Goal: Navigation & Orientation: Find specific page/section

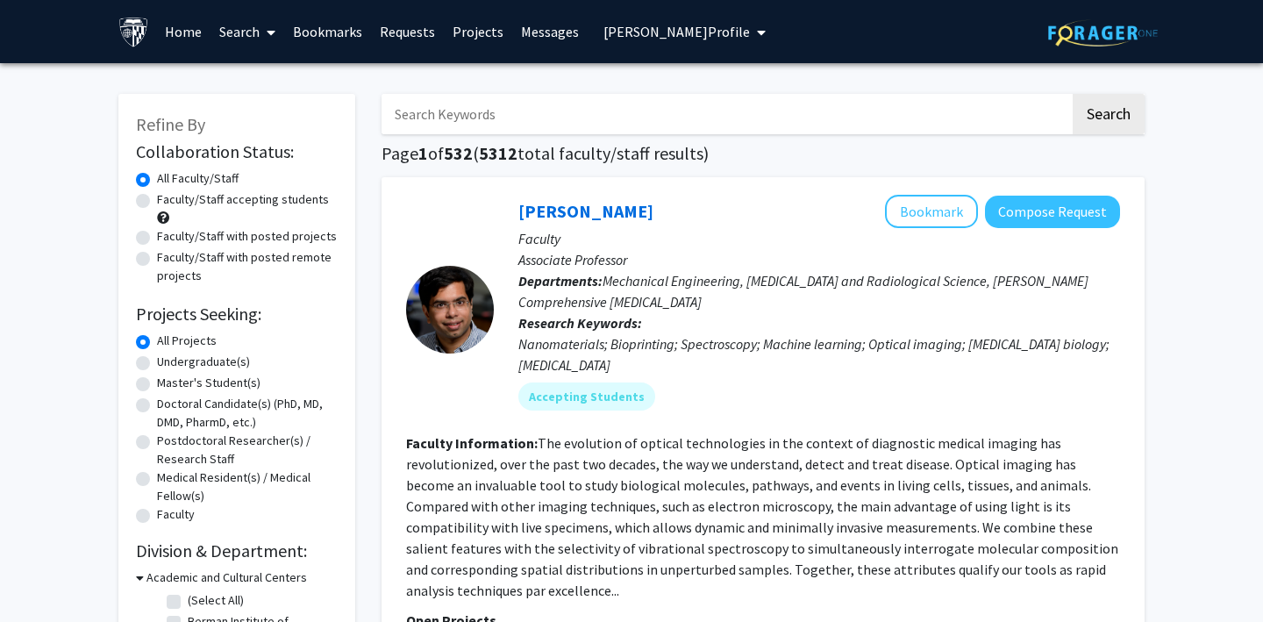
click at [639, 27] on span "Kaitlyn Rex's Profile" at bounding box center [677, 32] width 146 height 18
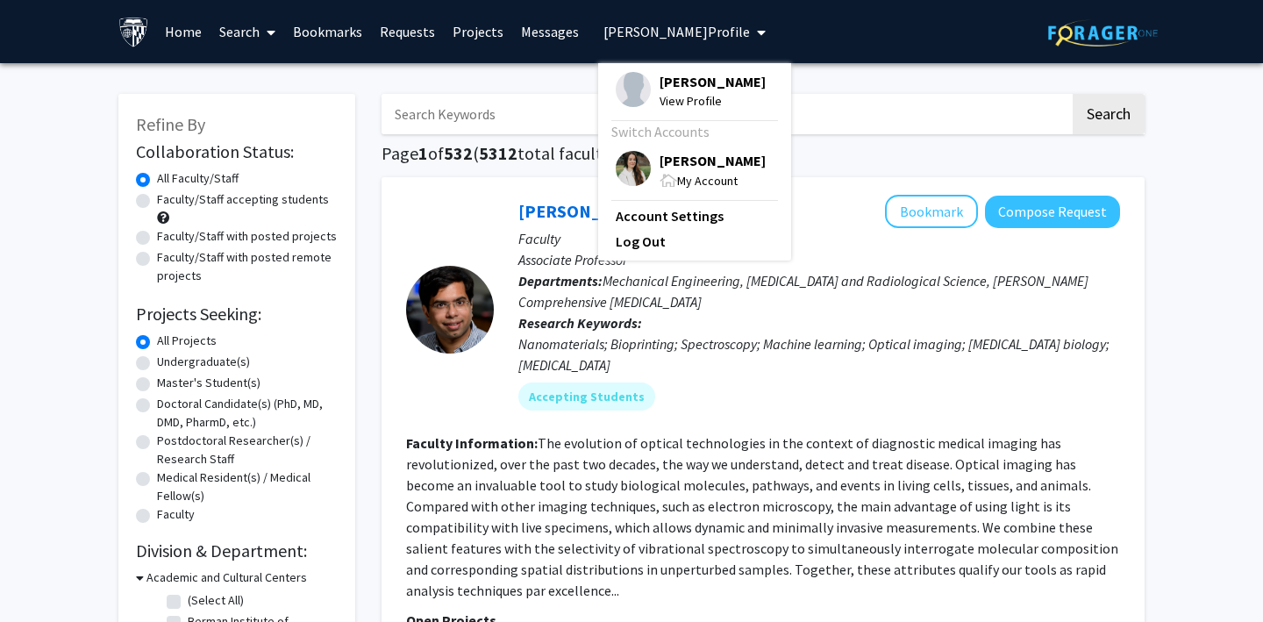
click at [619, 161] on img at bounding box center [633, 168] width 35 height 35
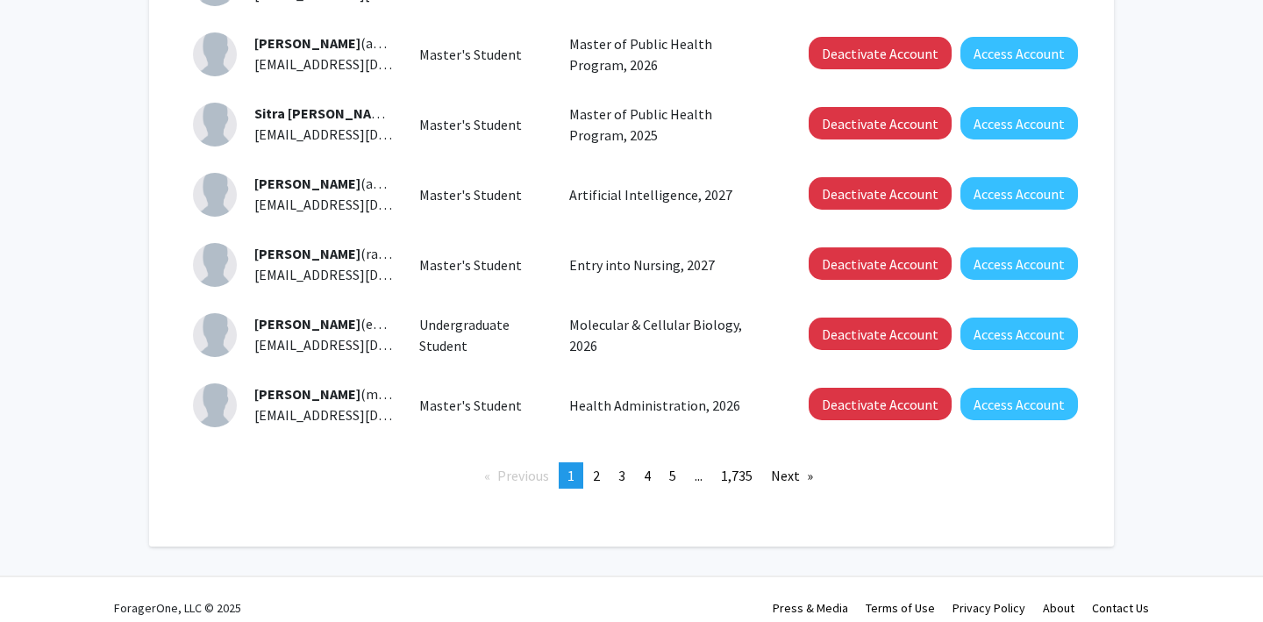
scroll to position [609, 0]
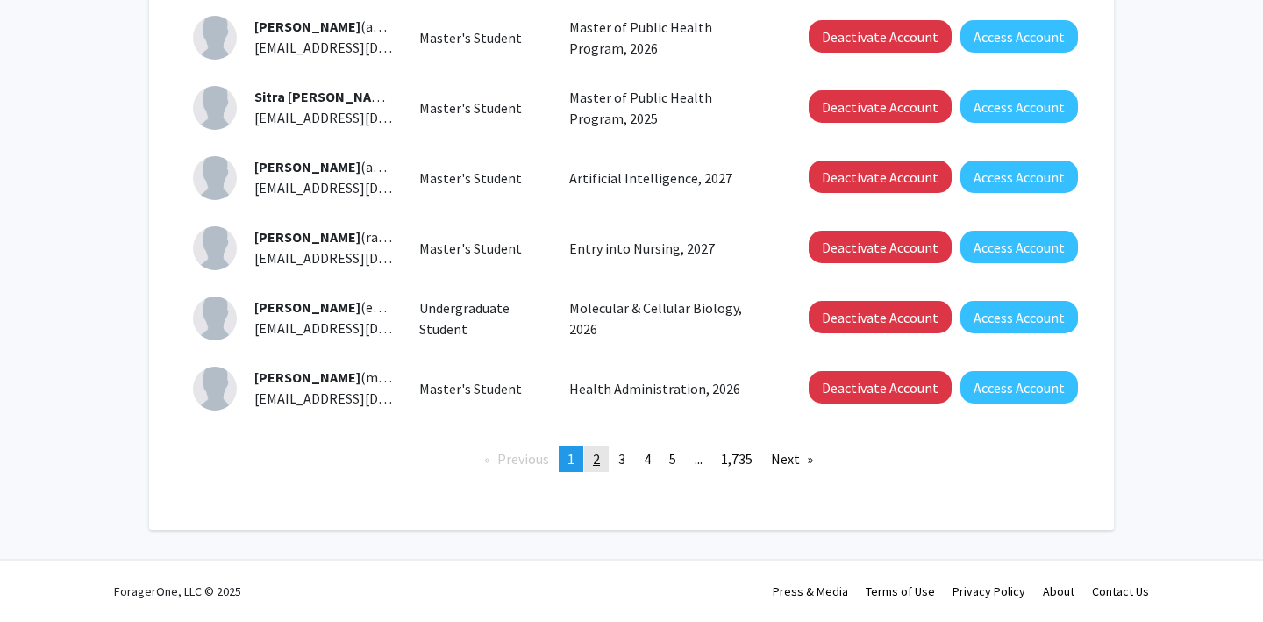
click at [590, 454] on link "page 2" at bounding box center [596, 459] width 25 height 26
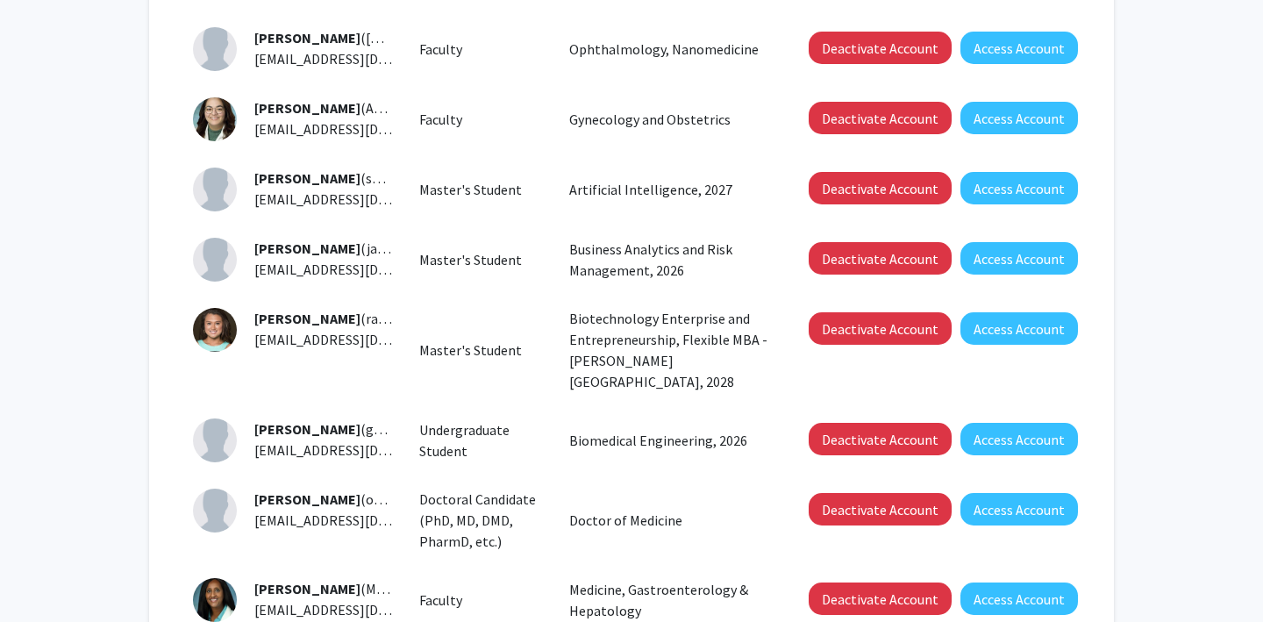
scroll to position [304, 0]
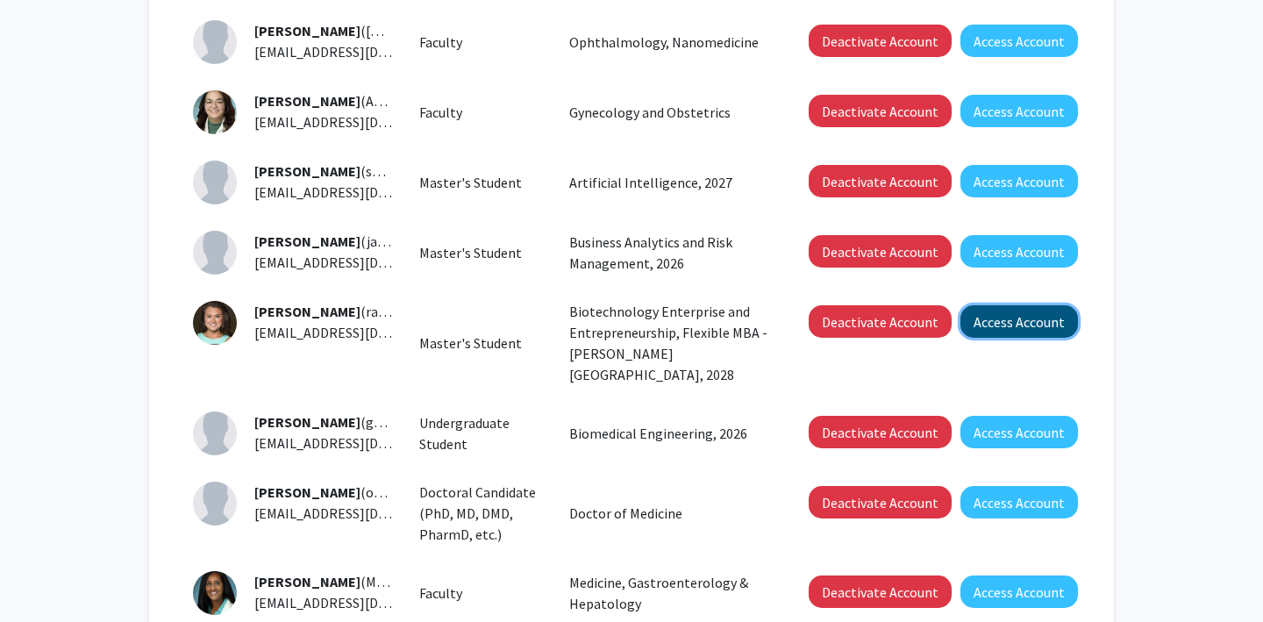
click at [1027, 317] on button "Access Account" at bounding box center [1020, 321] width 118 height 32
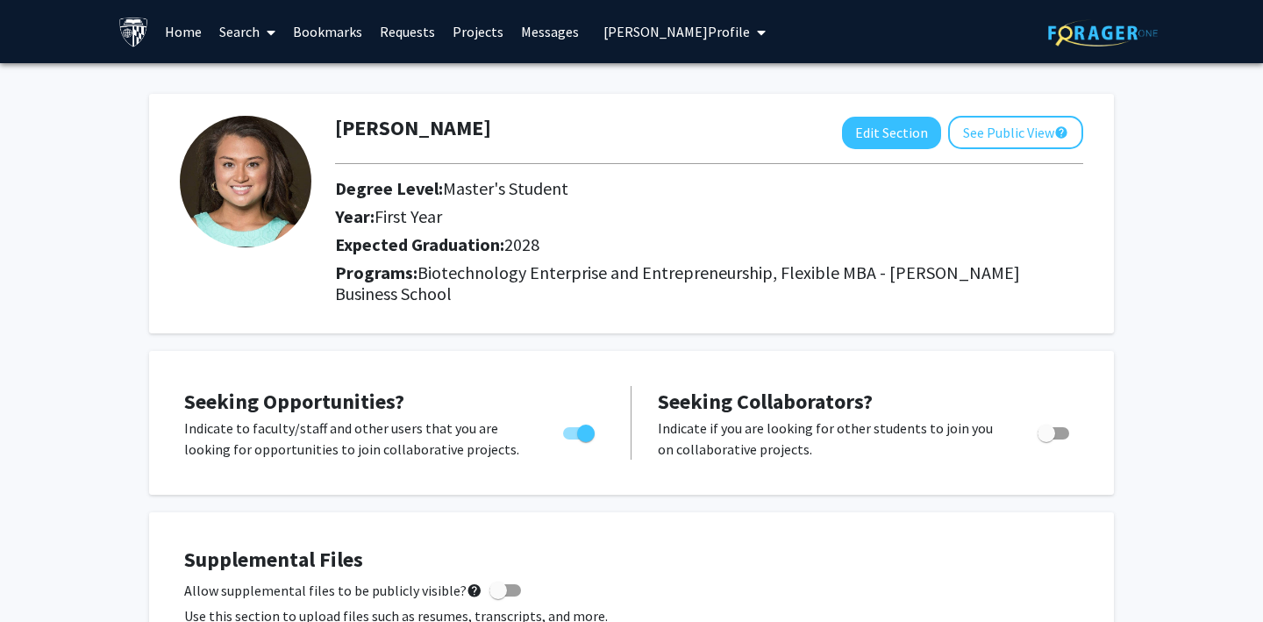
click at [404, 33] on link "Requests" at bounding box center [407, 31] width 73 height 61
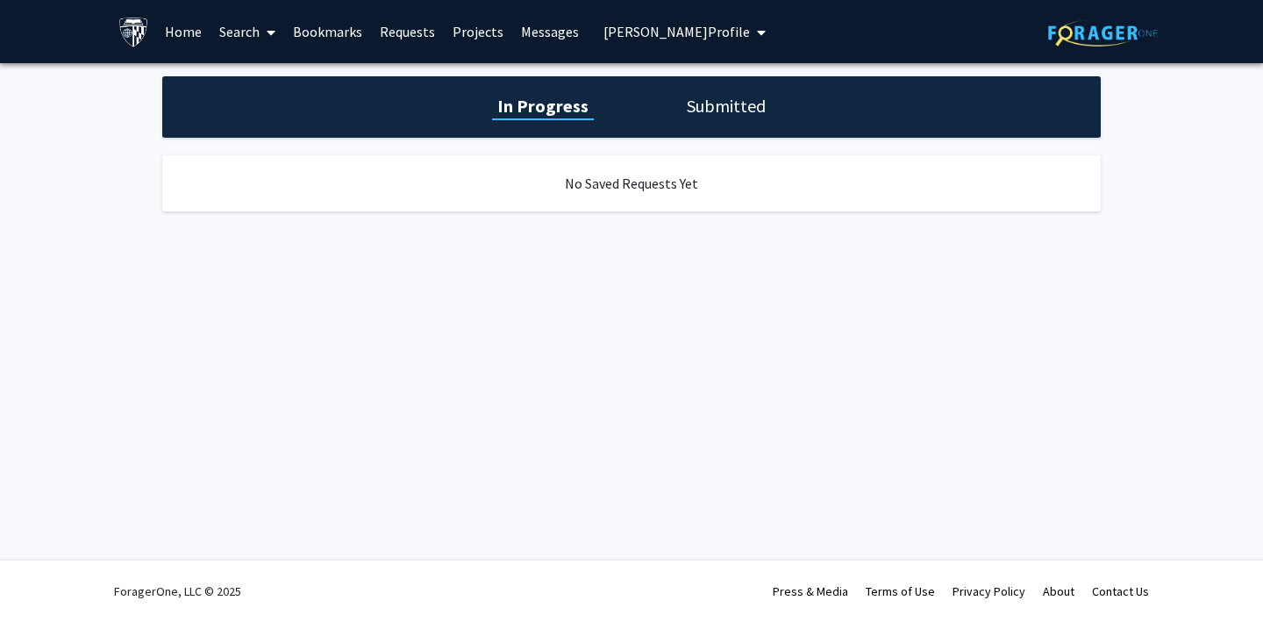
click at [719, 104] on h1 "Submitted" at bounding box center [726, 106] width 89 height 25
click at [326, 29] on link "Bookmarks" at bounding box center [327, 31] width 87 height 61
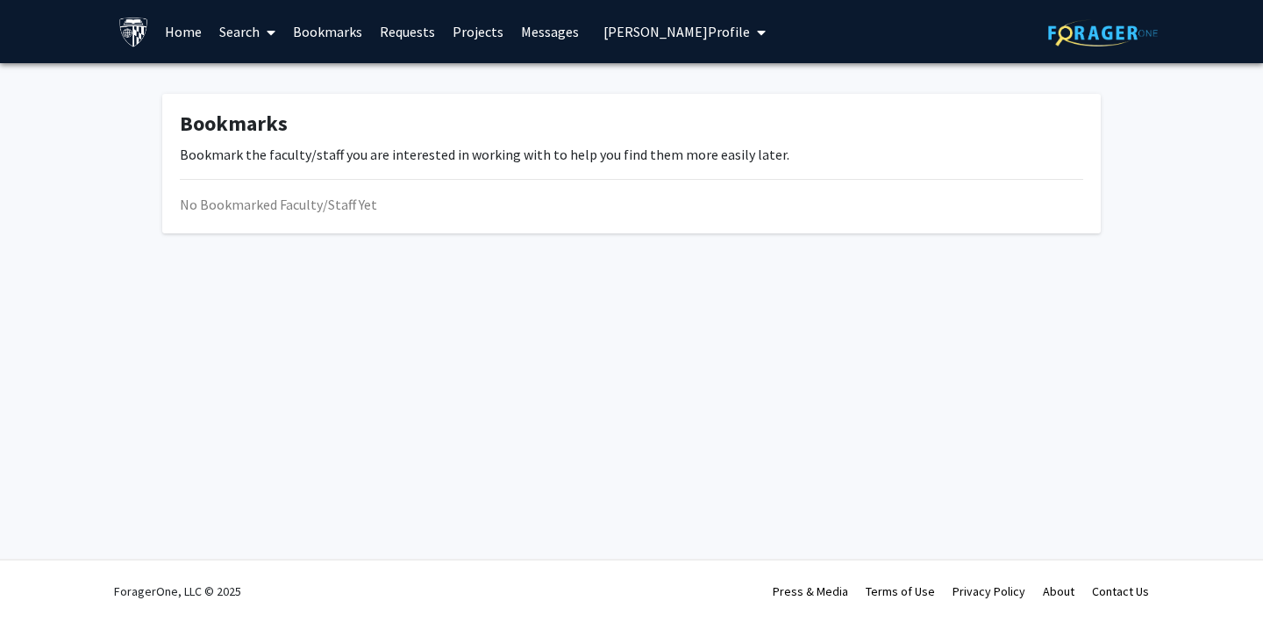
click at [618, 31] on span "Rica Abbott's Profile" at bounding box center [677, 32] width 146 height 18
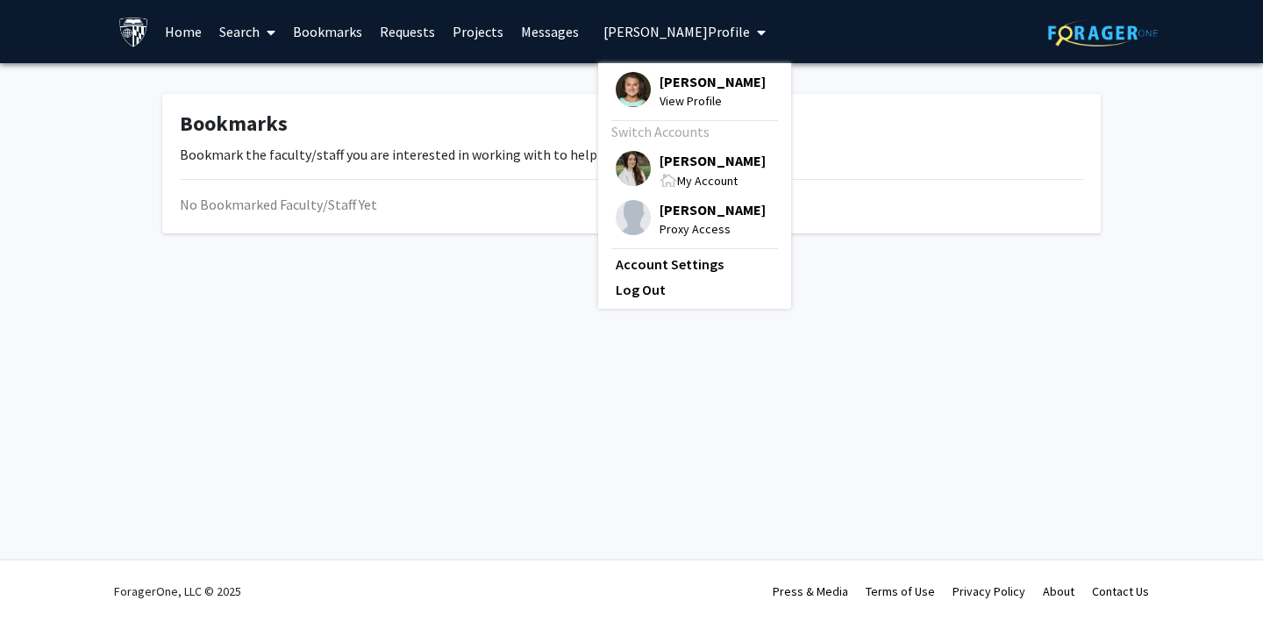
click at [619, 161] on img at bounding box center [633, 168] width 35 height 35
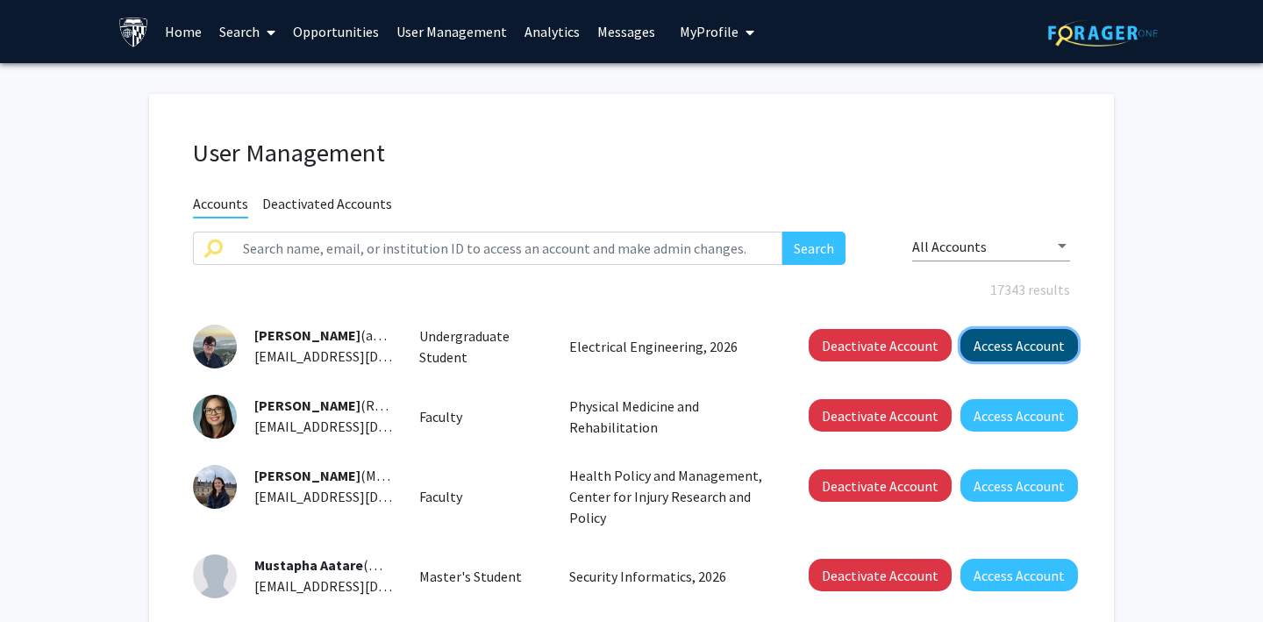
click at [1025, 340] on button "Access Account" at bounding box center [1020, 345] width 118 height 32
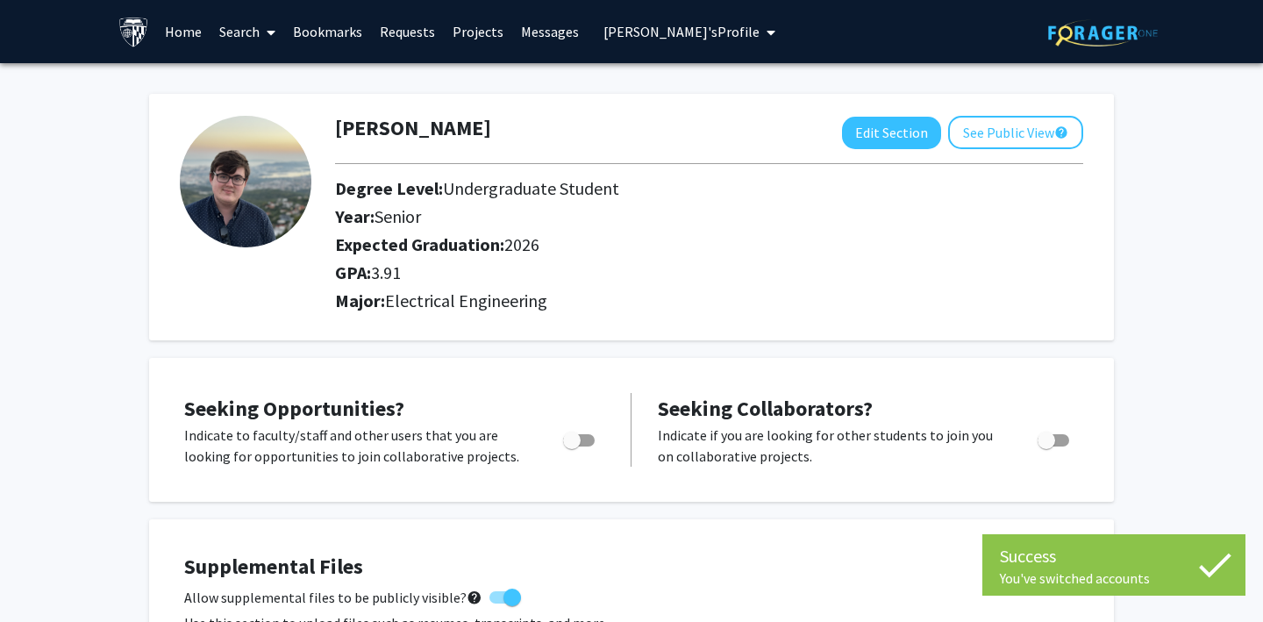
click at [316, 30] on link "Bookmarks" at bounding box center [327, 31] width 87 height 61
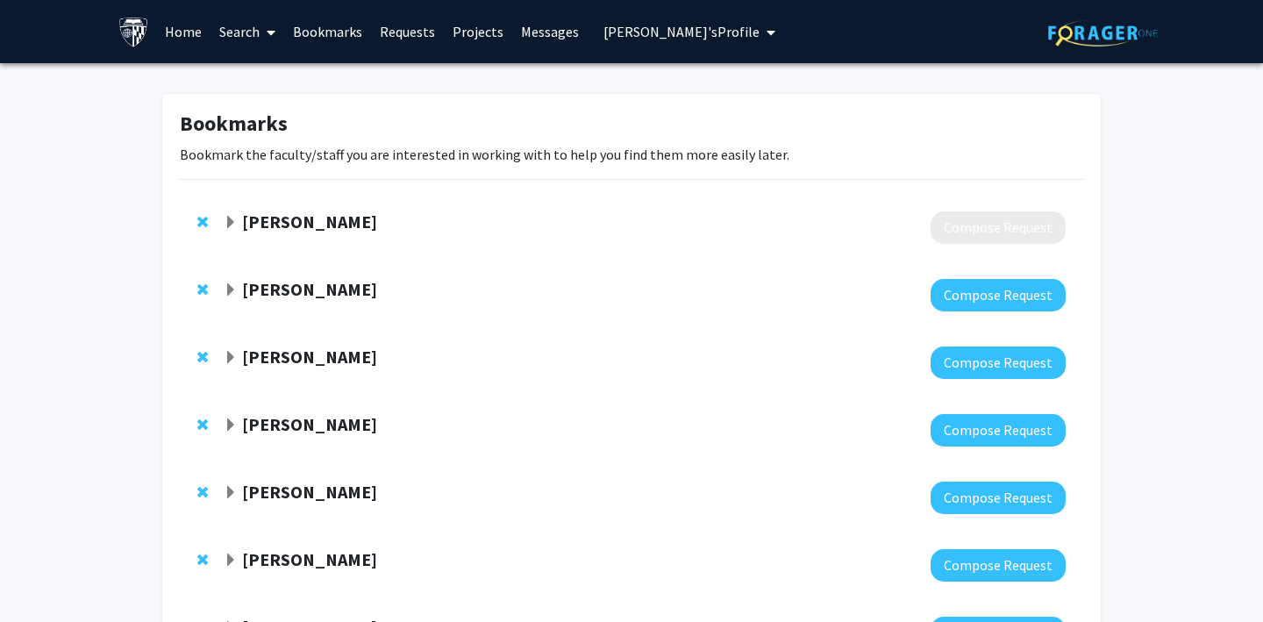
click at [390, 32] on link "Requests" at bounding box center [407, 31] width 73 height 61
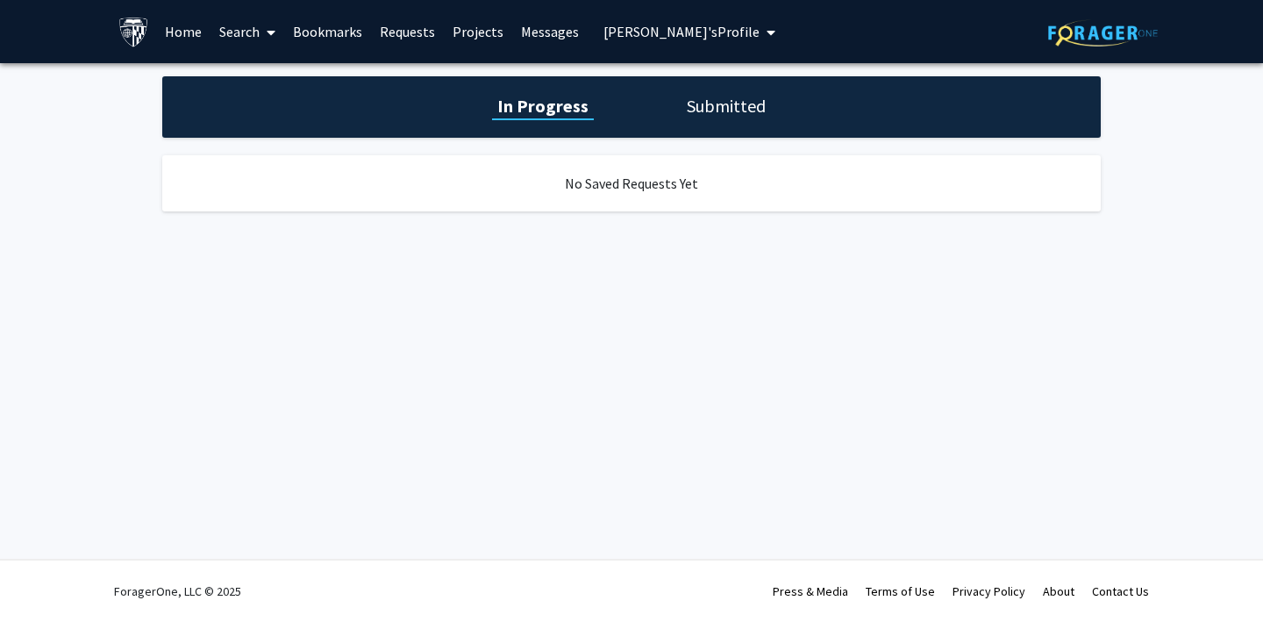
click at [725, 109] on h1 "Submitted" at bounding box center [726, 106] width 89 height 25
click at [530, 107] on h1 "In Progress" at bounding box center [541, 106] width 94 height 25
click at [405, 27] on link "Requests" at bounding box center [407, 31] width 73 height 61
click at [329, 29] on link "Bookmarks" at bounding box center [327, 31] width 87 height 61
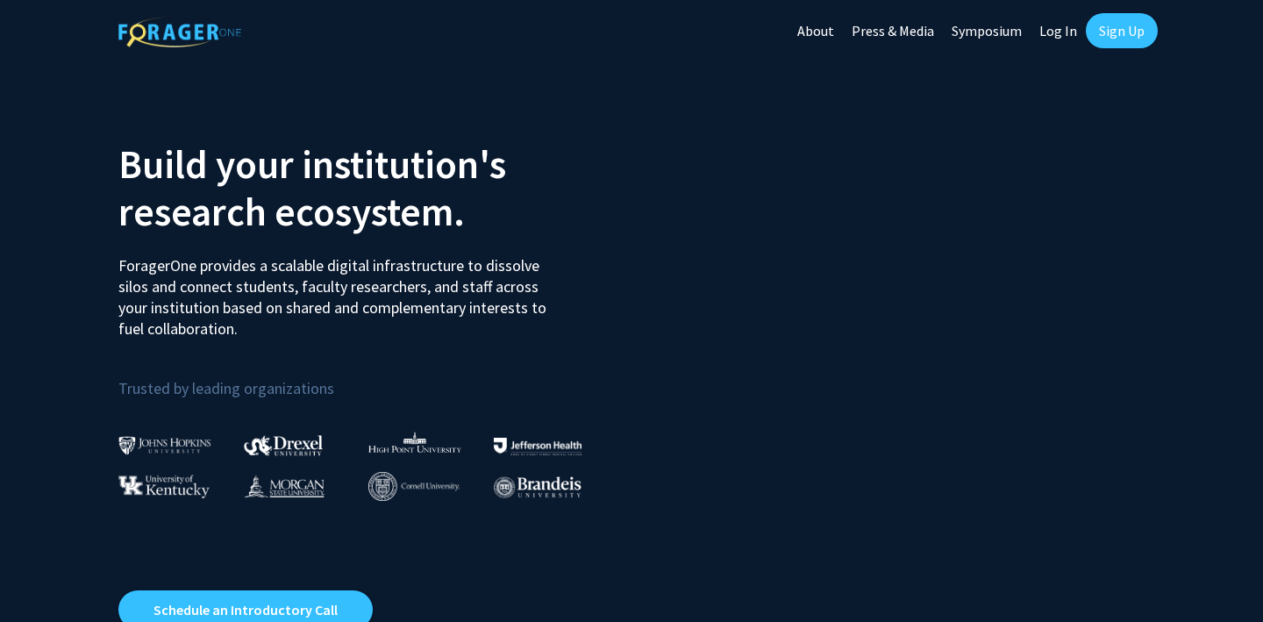
click at [1051, 27] on link "Log In" at bounding box center [1058, 30] width 55 height 61
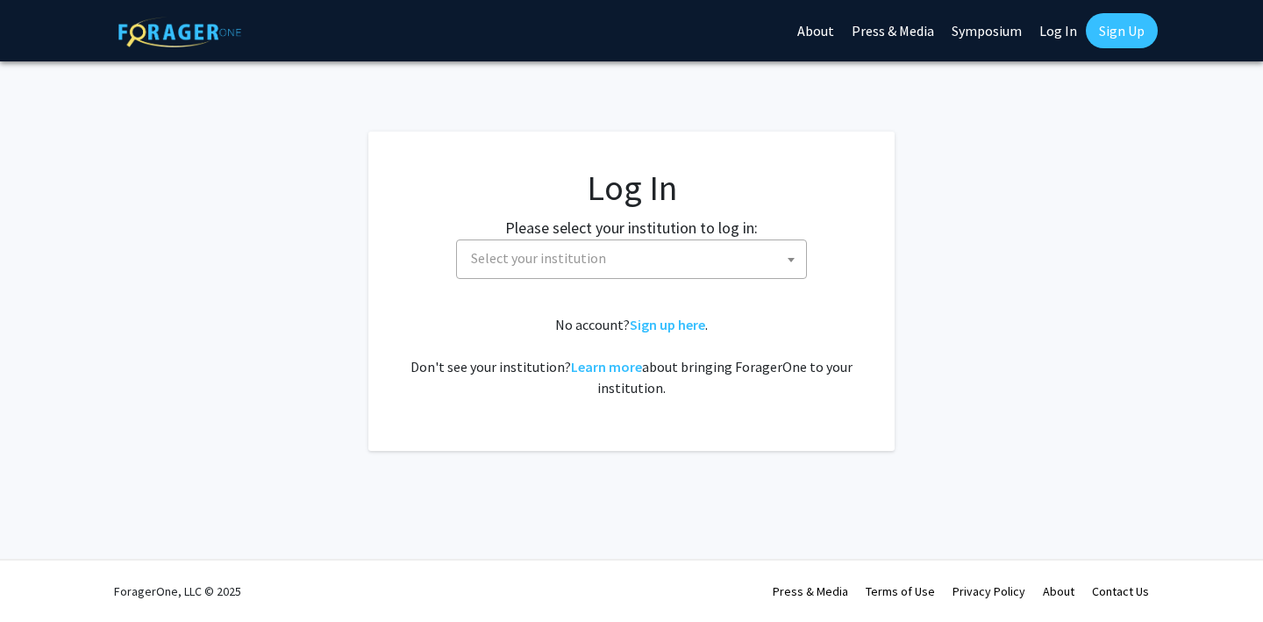
click at [618, 261] on span "Select your institution" at bounding box center [635, 258] width 342 height 36
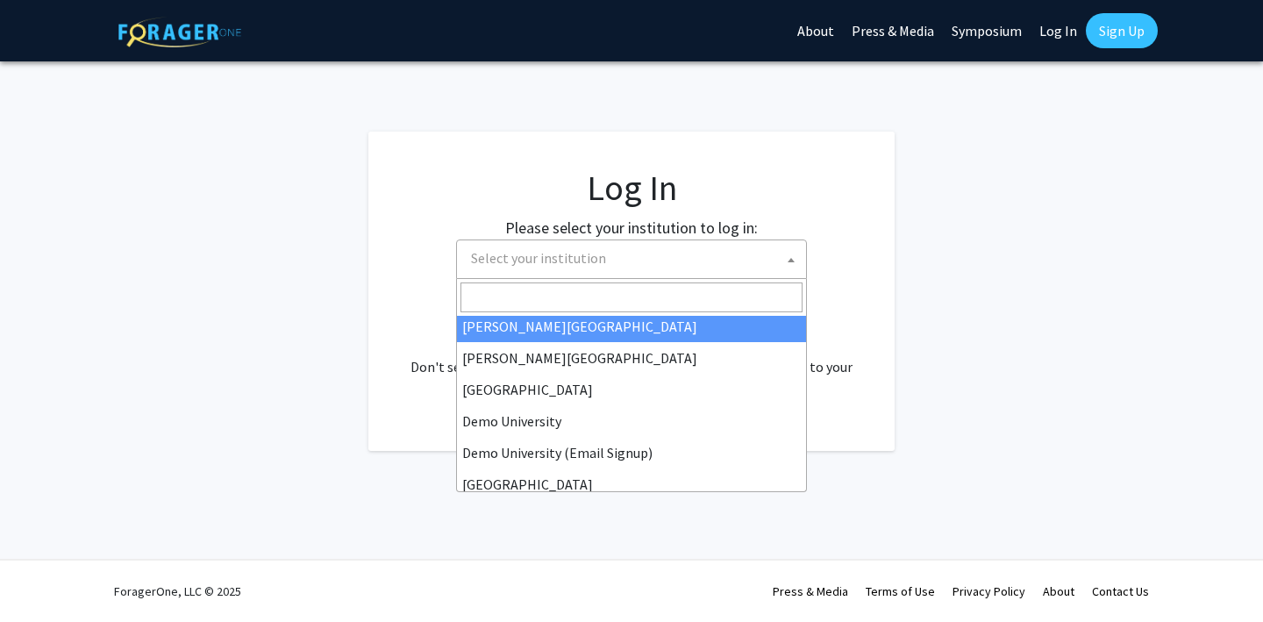
scroll to position [92, 0]
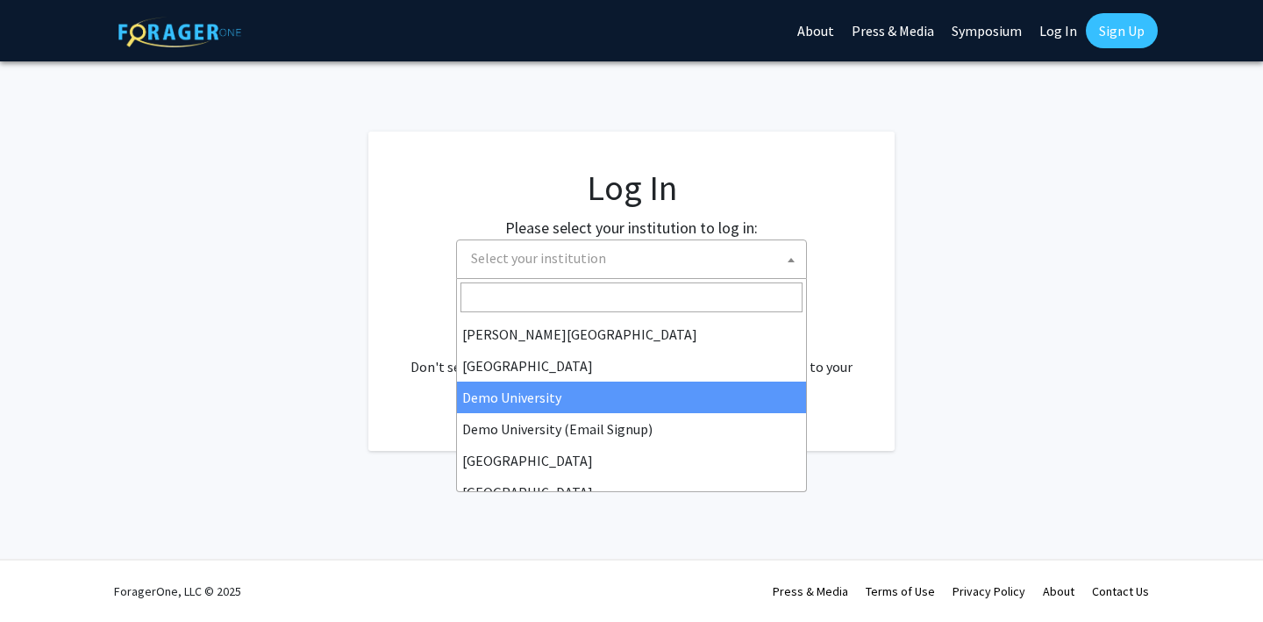
select select "8"
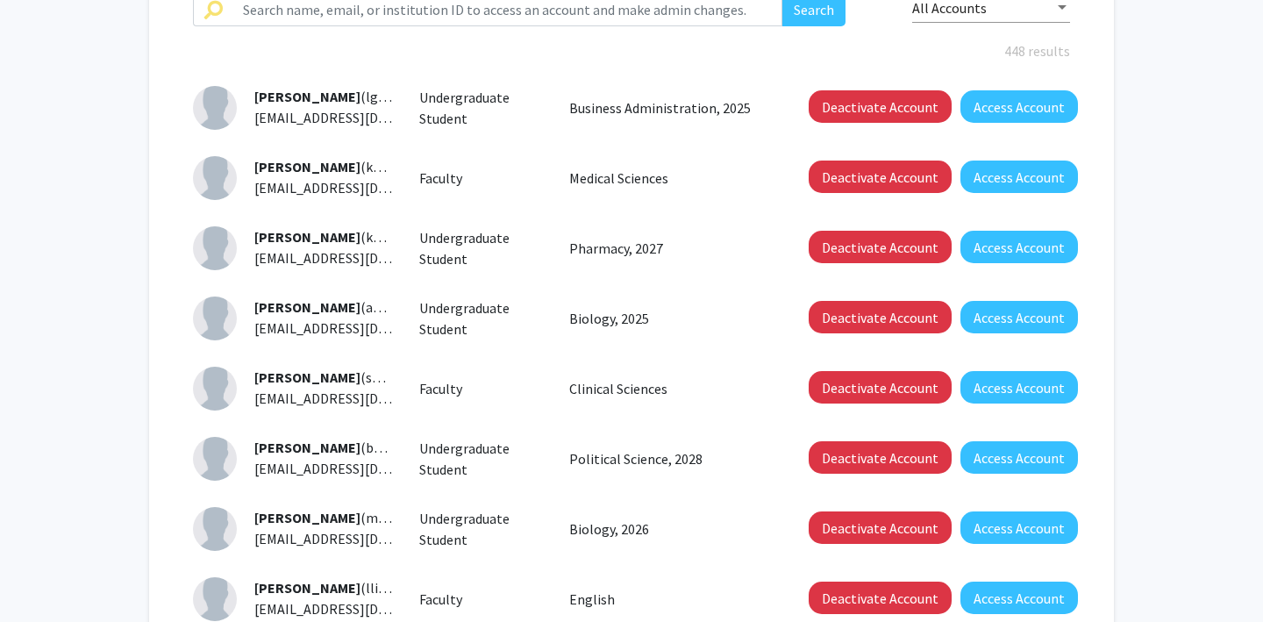
scroll to position [241, 0]
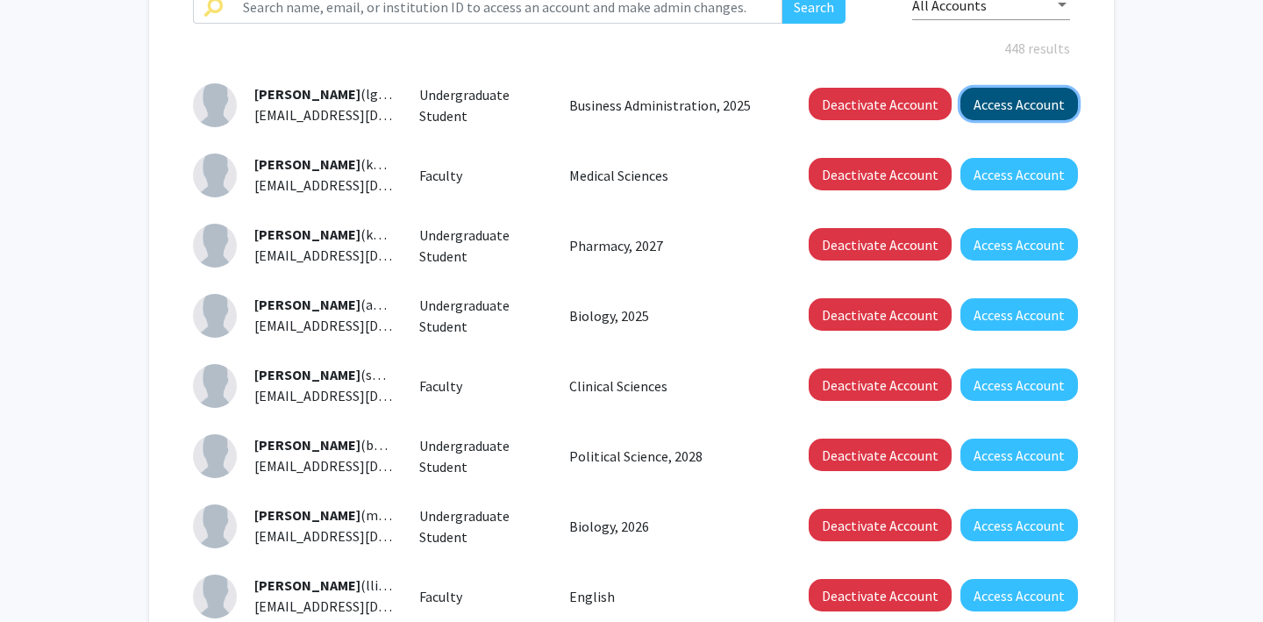
click at [1011, 105] on button "Access Account" at bounding box center [1020, 104] width 118 height 32
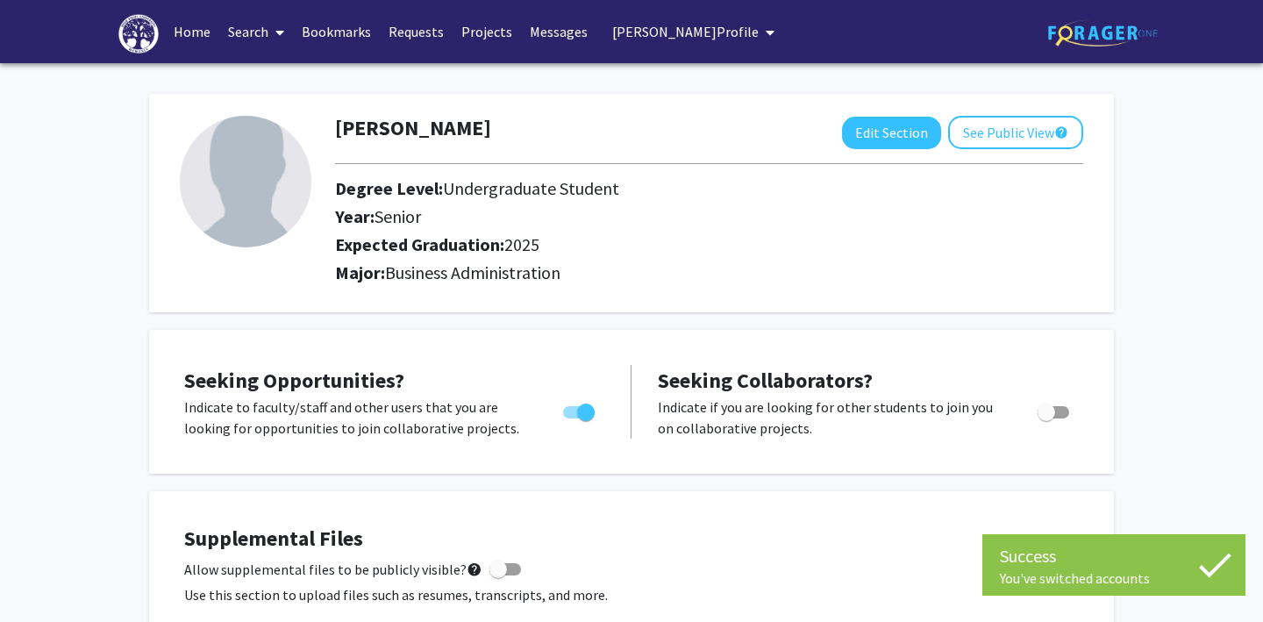
click at [331, 32] on link "Bookmarks" at bounding box center [336, 31] width 87 height 61
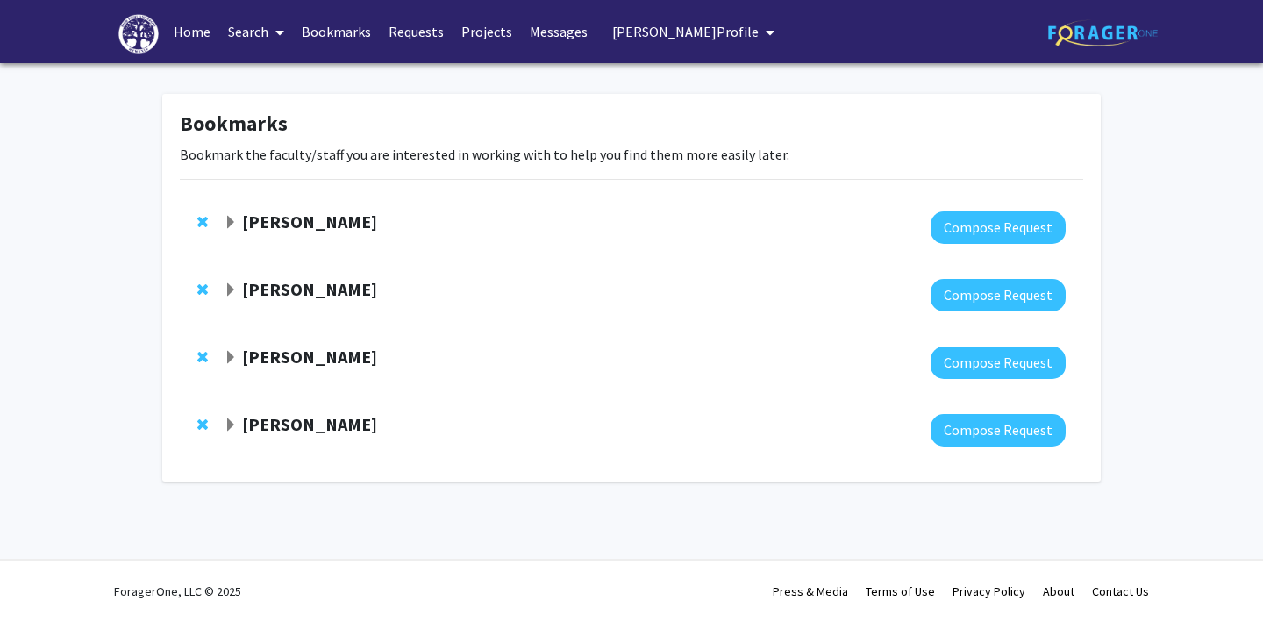
click at [417, 28] on link "Requests" at bounding box center [416, 31] width 73 height 61
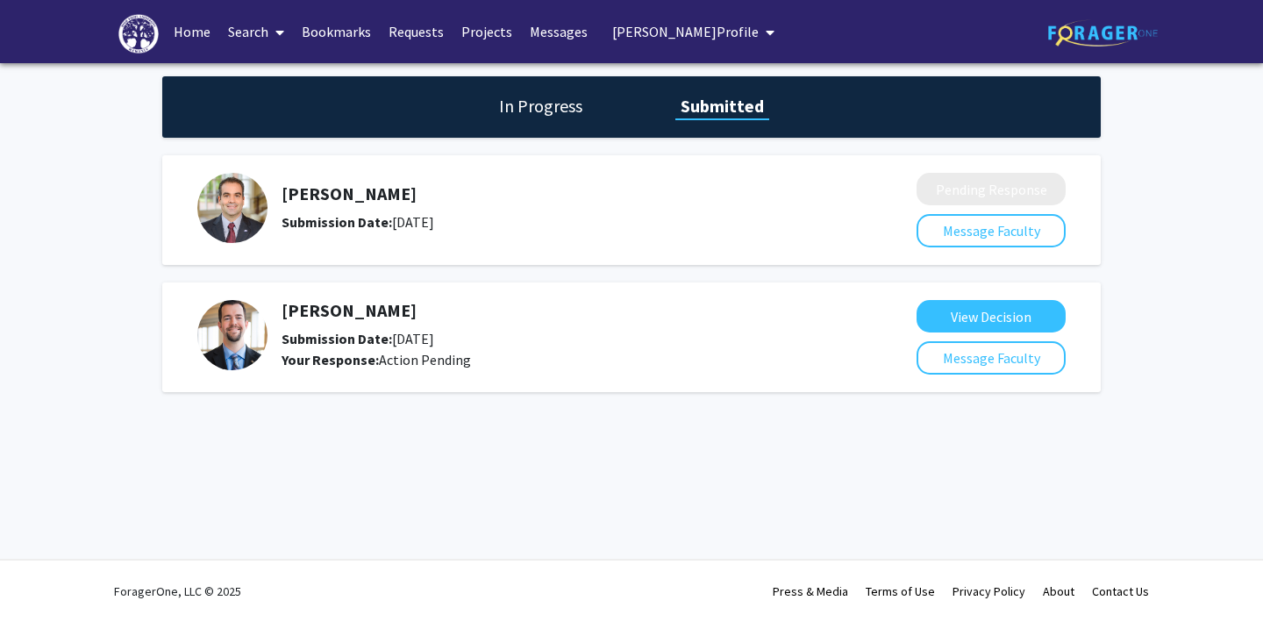
click at [519, 107] on h1 "In Progress" at bounding box center [541, 106] width 94 height 25
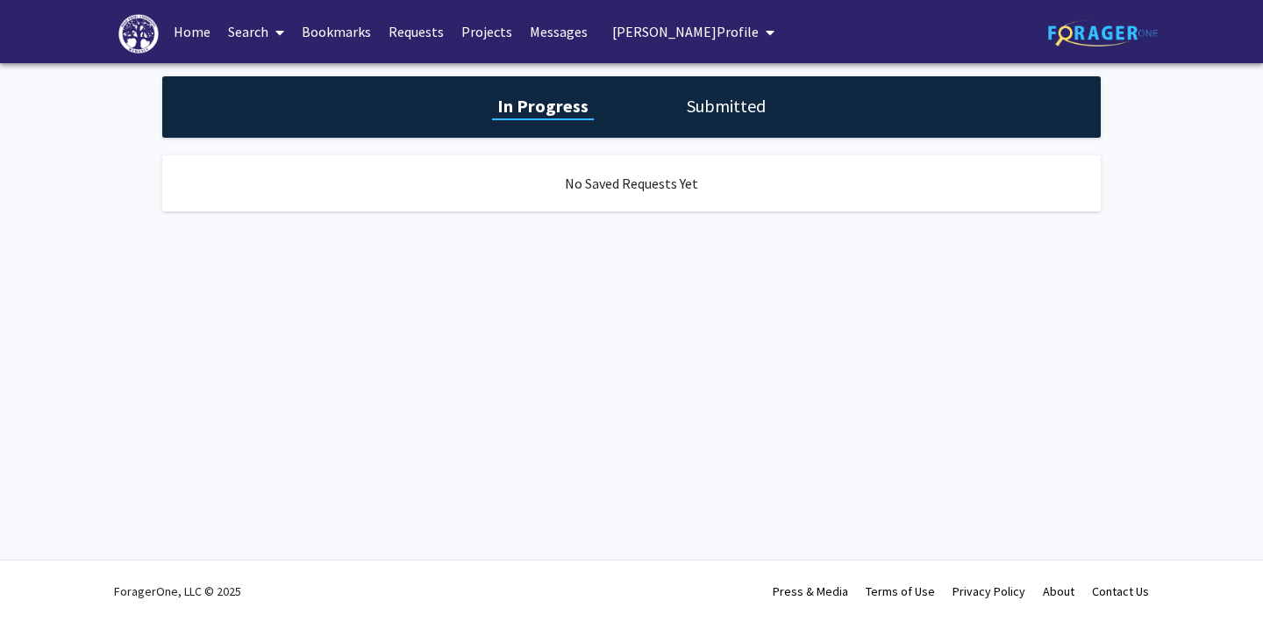
click at [342, 35] on link "Bookmarks" at bounding box center [336, 31] width 87 height 61
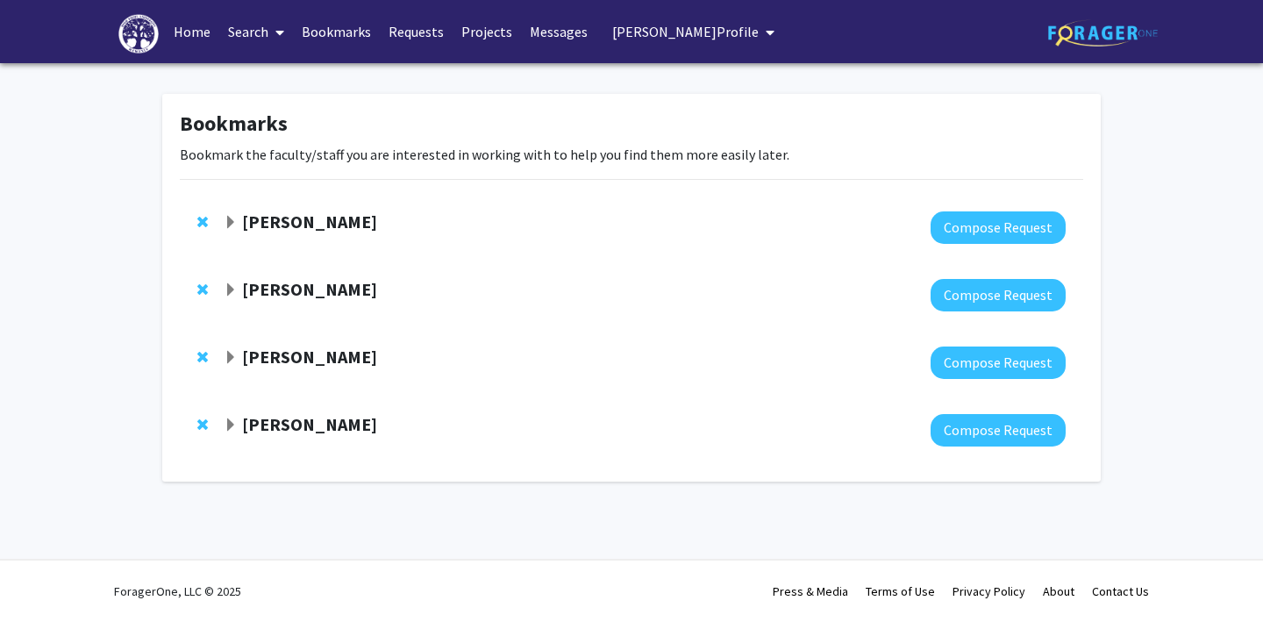
click at [413, 32] on link "Requests" at bounding box center [416, 31] width 73 height 61
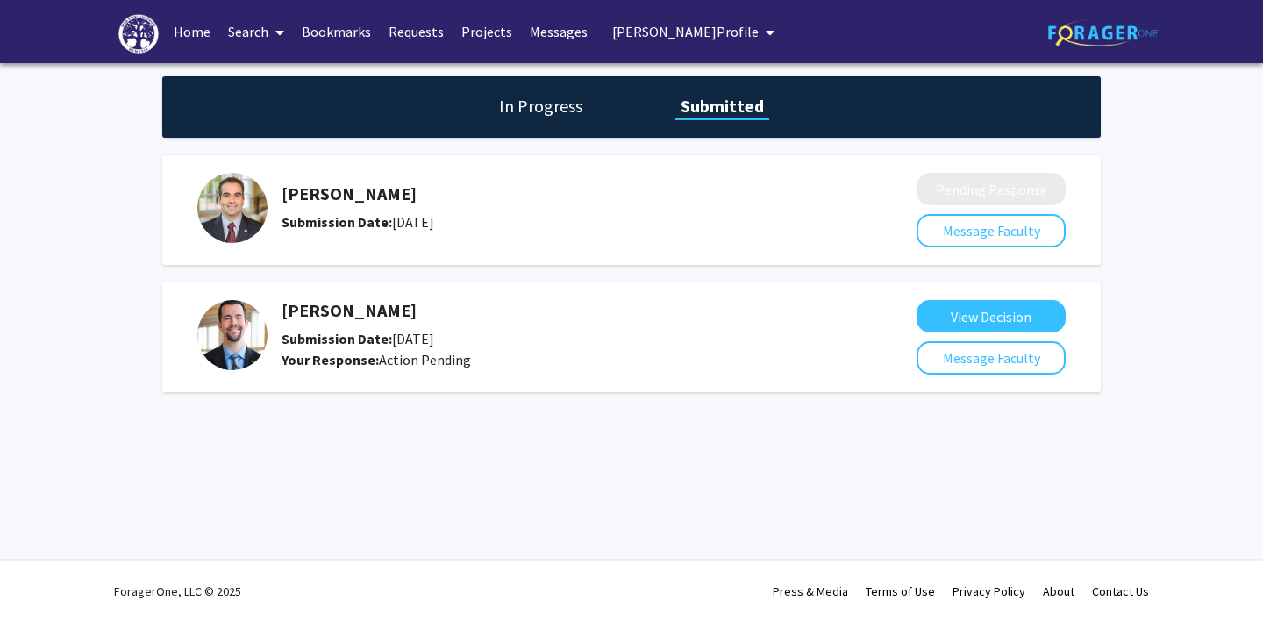
click at [343, 31] on link "Bookmarks" at bounding box center [336, 31] width 87 height 61
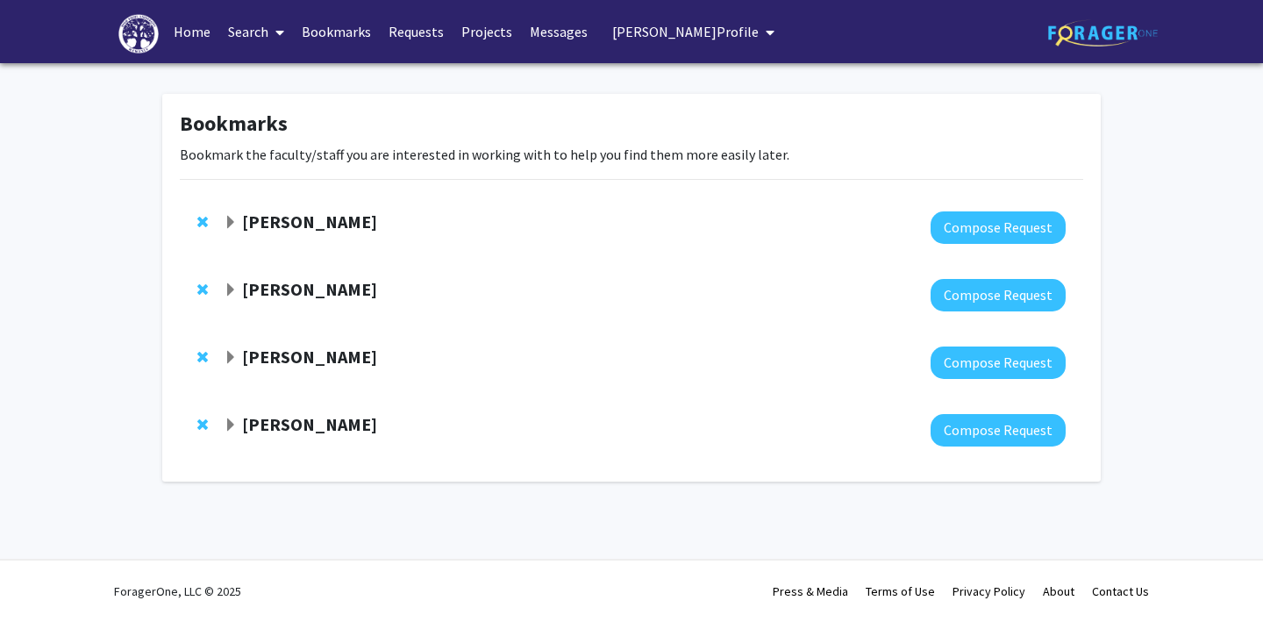
click at [704, 30] on span "Leila Ghorishi's Profile" at bounding box center [685, 32] width 146 height 18
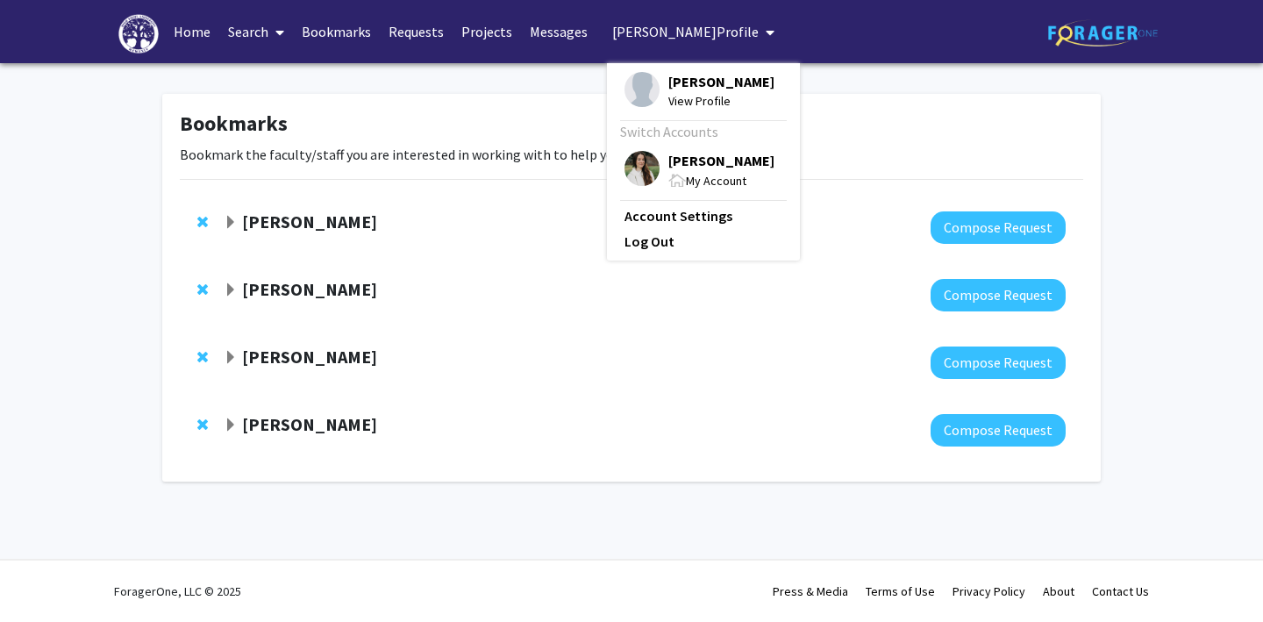
click at [191, 33] on link "Home" at bounding box center [192, 31] width 54 height 61
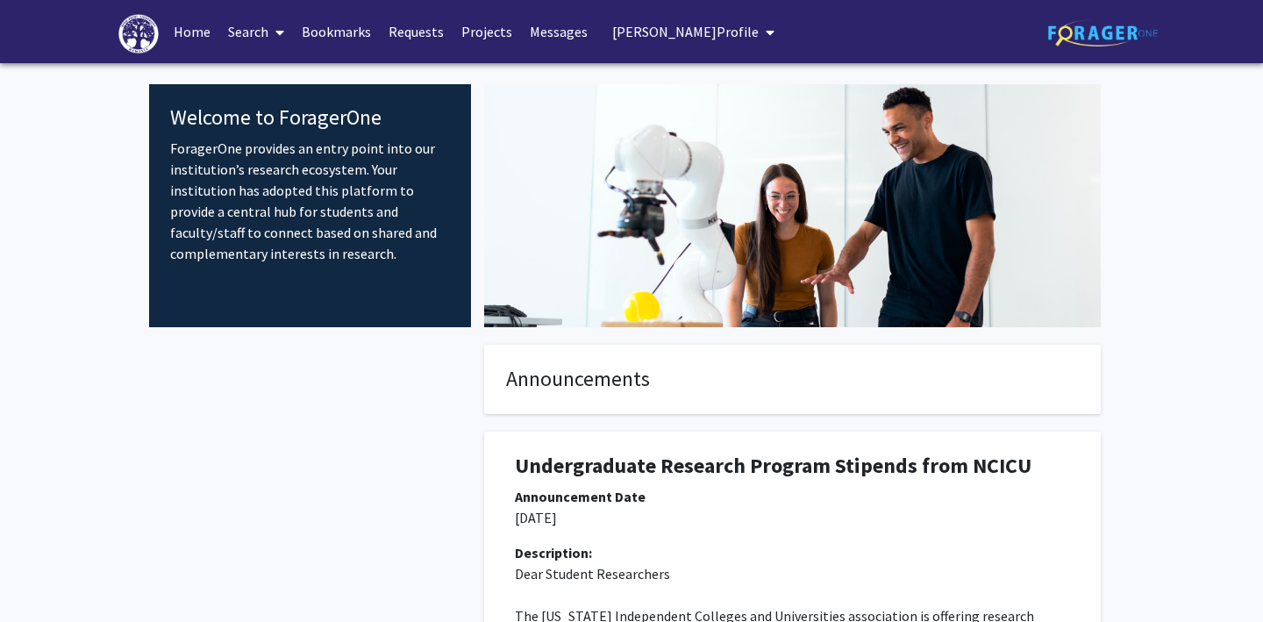
click at [703, 28] on span "Leila Ghorishi's Profile" at bounding box center [685, 32] width 146 height 18
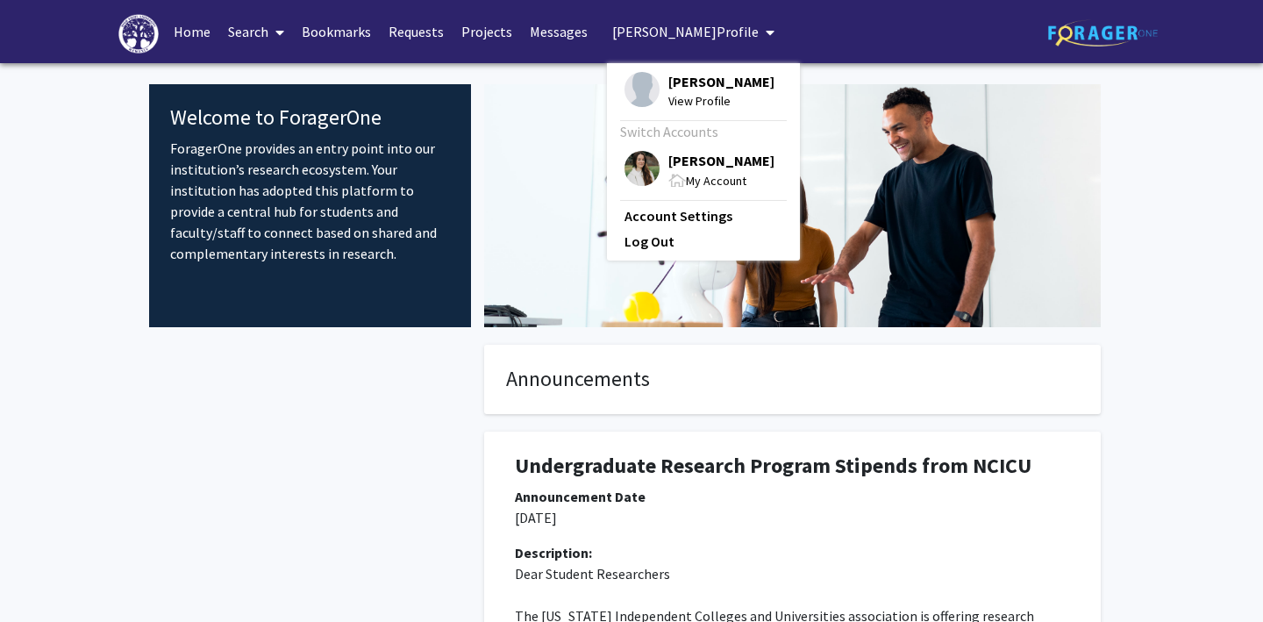
click at [630, 169] on img at bounding box center [642, 168] width 35 height 35
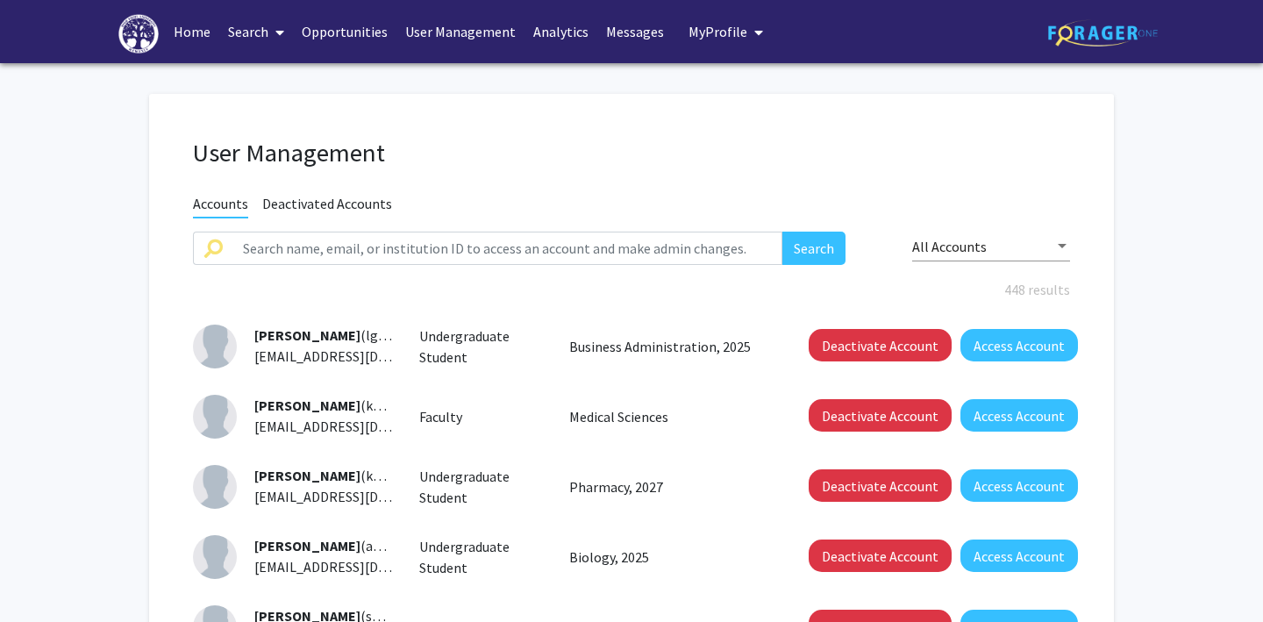
click at [356, 33] on link "Opportunities" at bounding box center [345, 31] width 104 height 61
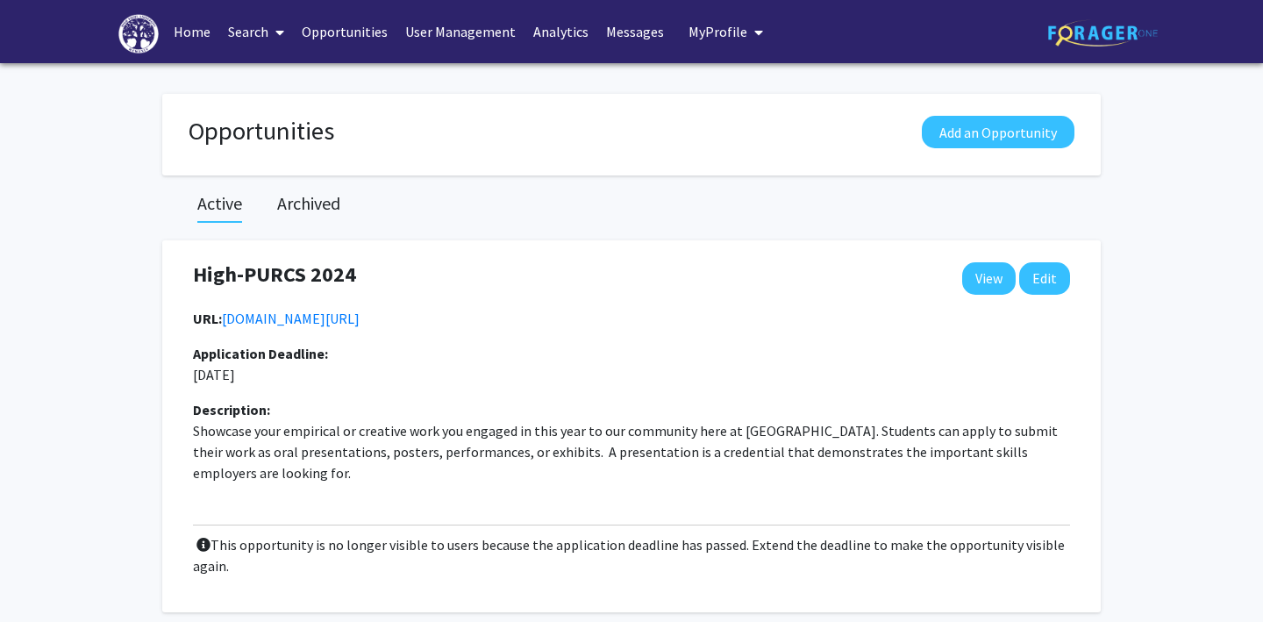
click at [711, 37] on span "My Profile" at bounding box center [718, 32] width 59 height 18
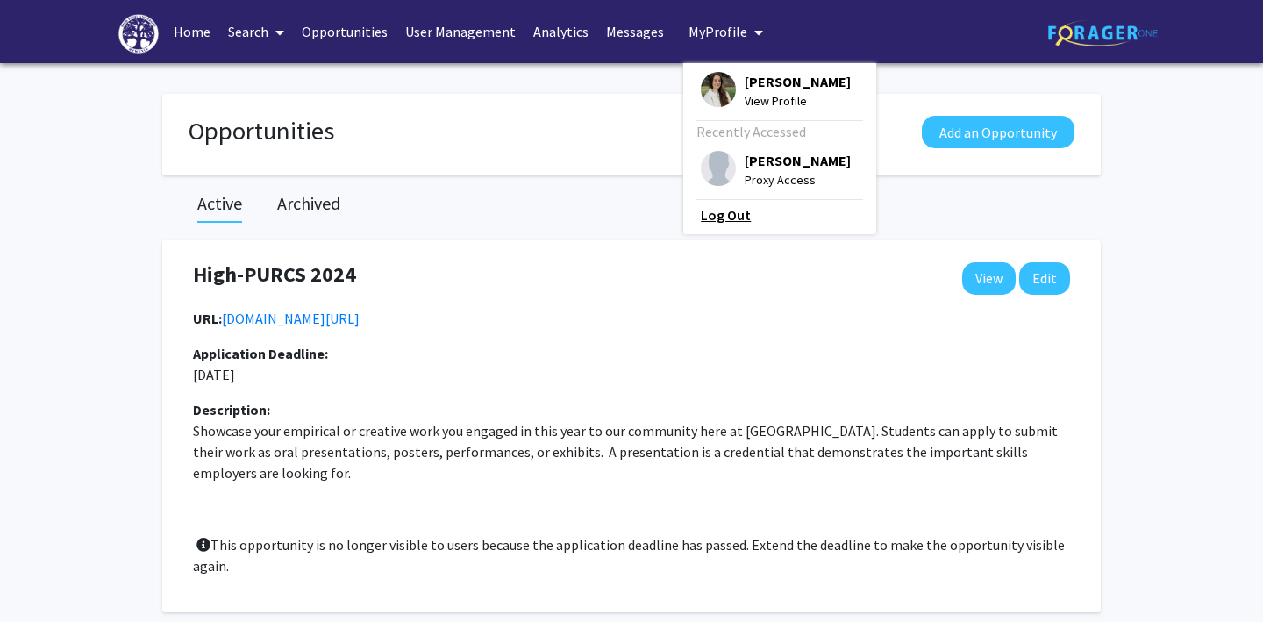
click at [708, 216] on link "Log Out" at bounding box center [780, 214] width 158 height 21
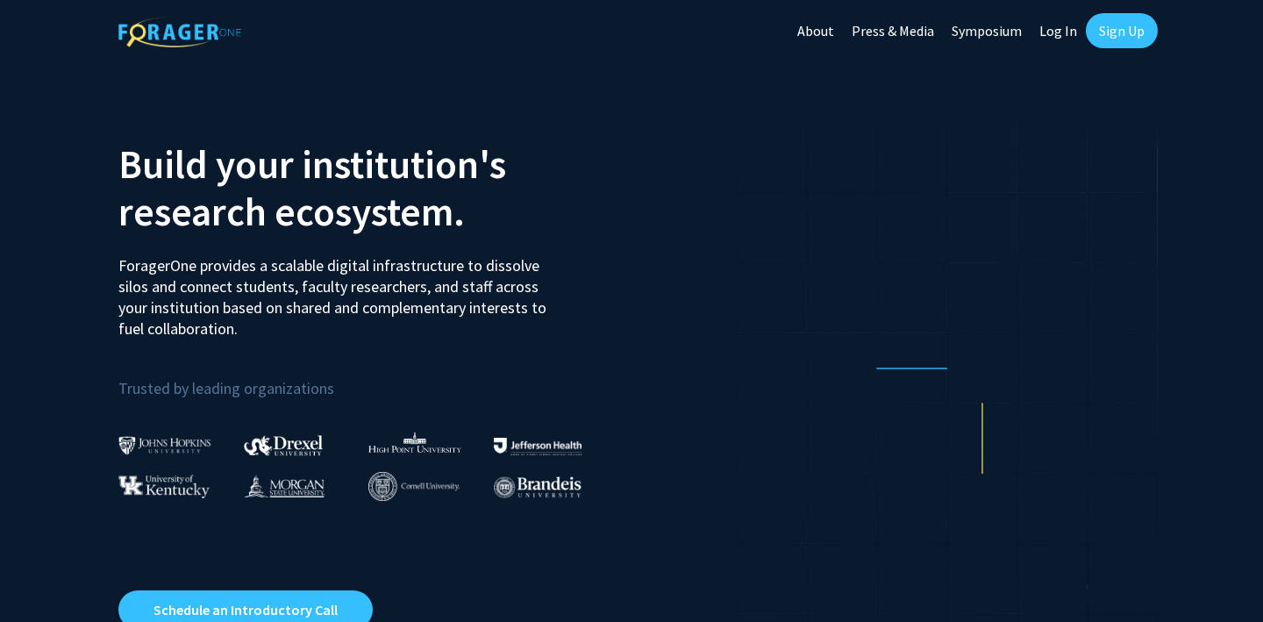
click at [1054, 31] on link "Log In" at bounding box center [1058, 30] width 55 height 61
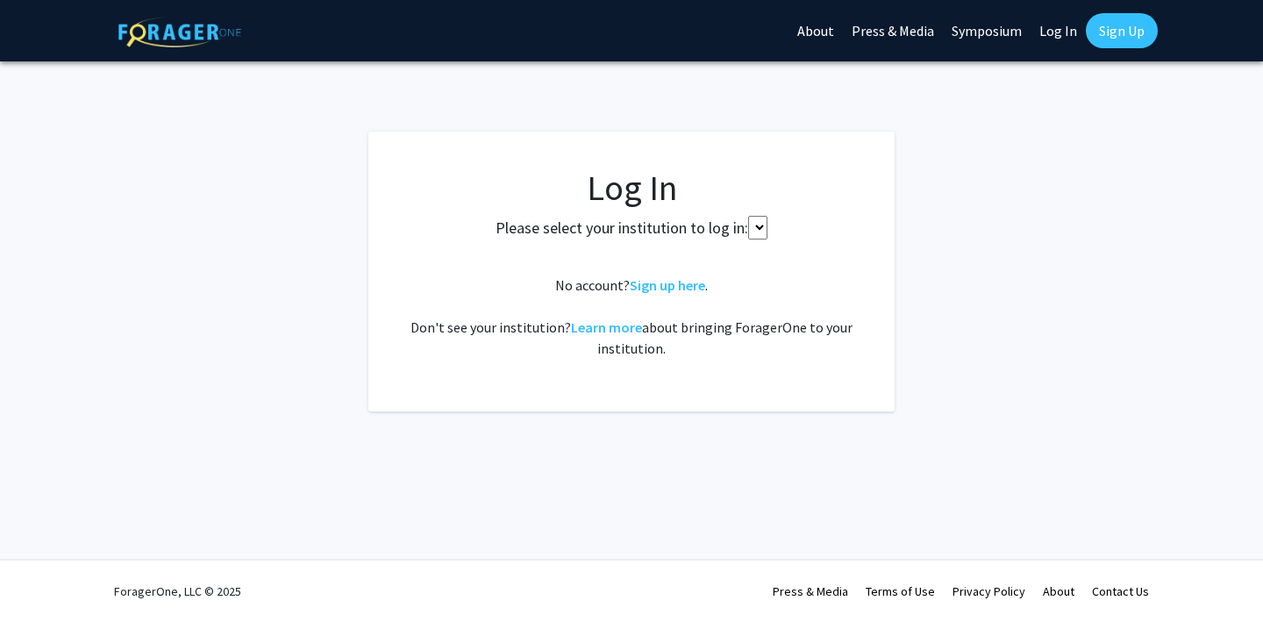
select select
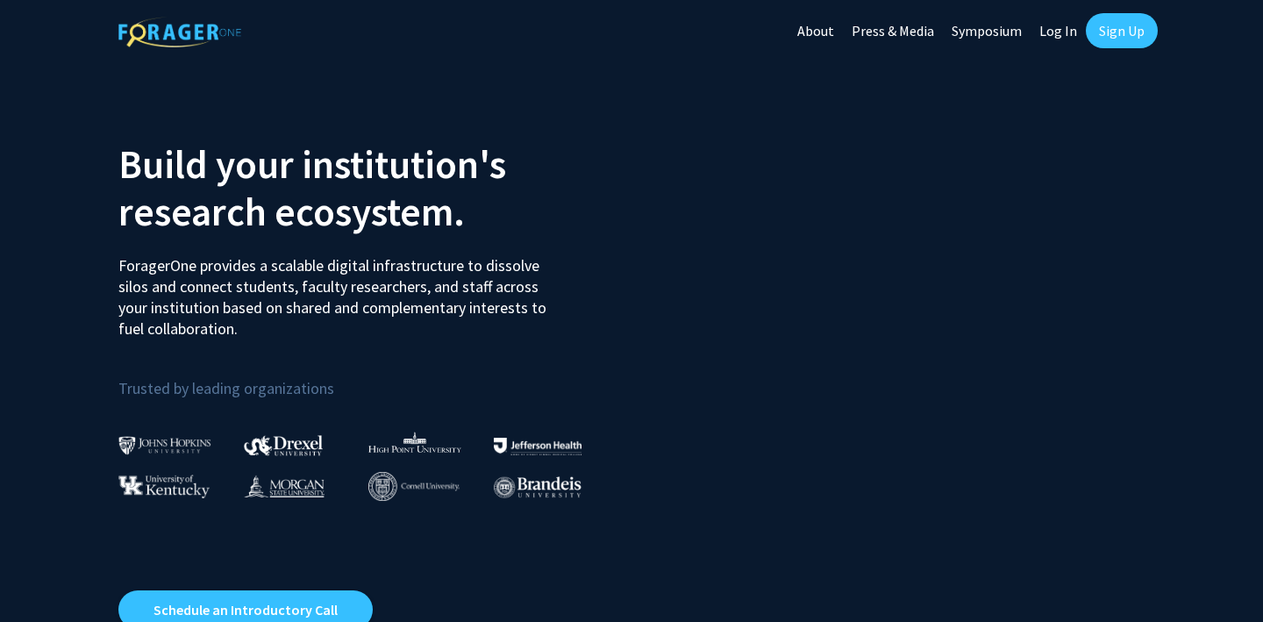
click at [1057, 33] on link "Log In" at bounding box center [1058, 30] width 55 height 61
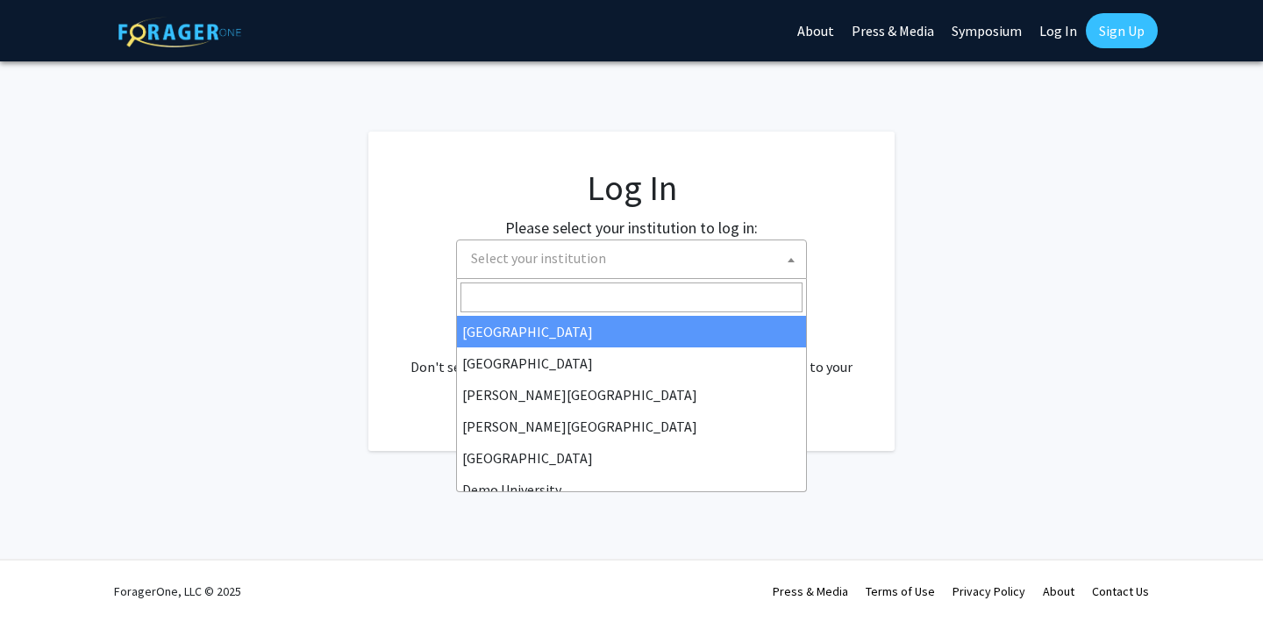
click at [654, 261] on span "Select your institution" at bounding box center [635, 258] width 342 height 36
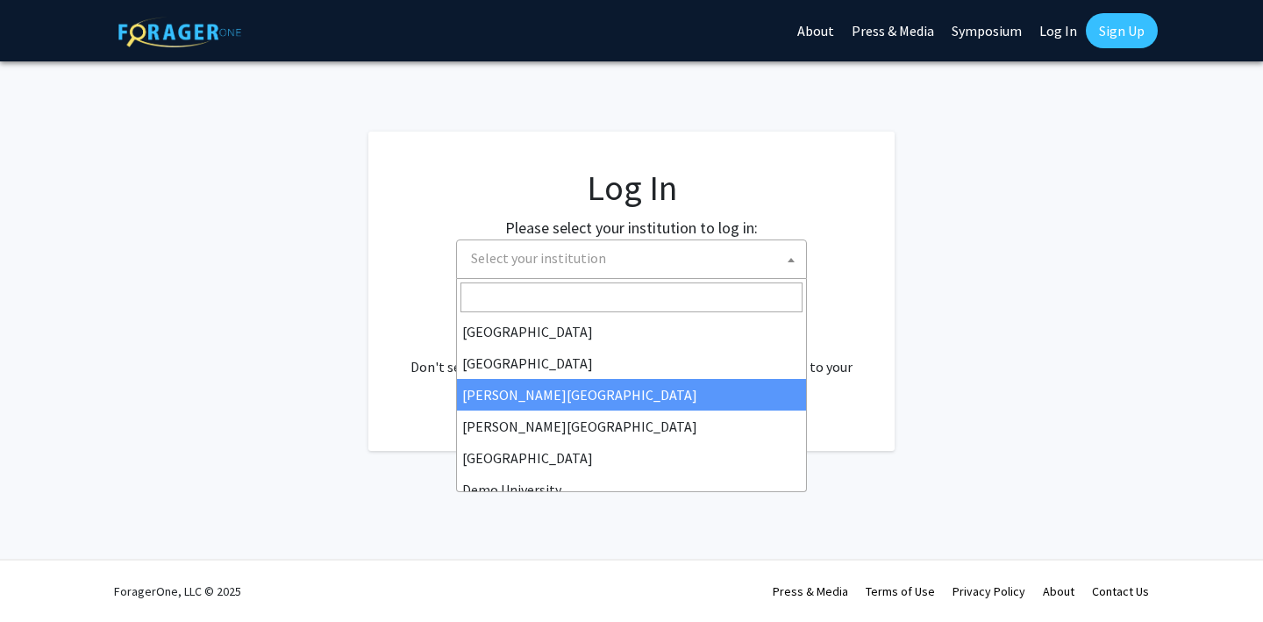
scroll to position [102, 0]
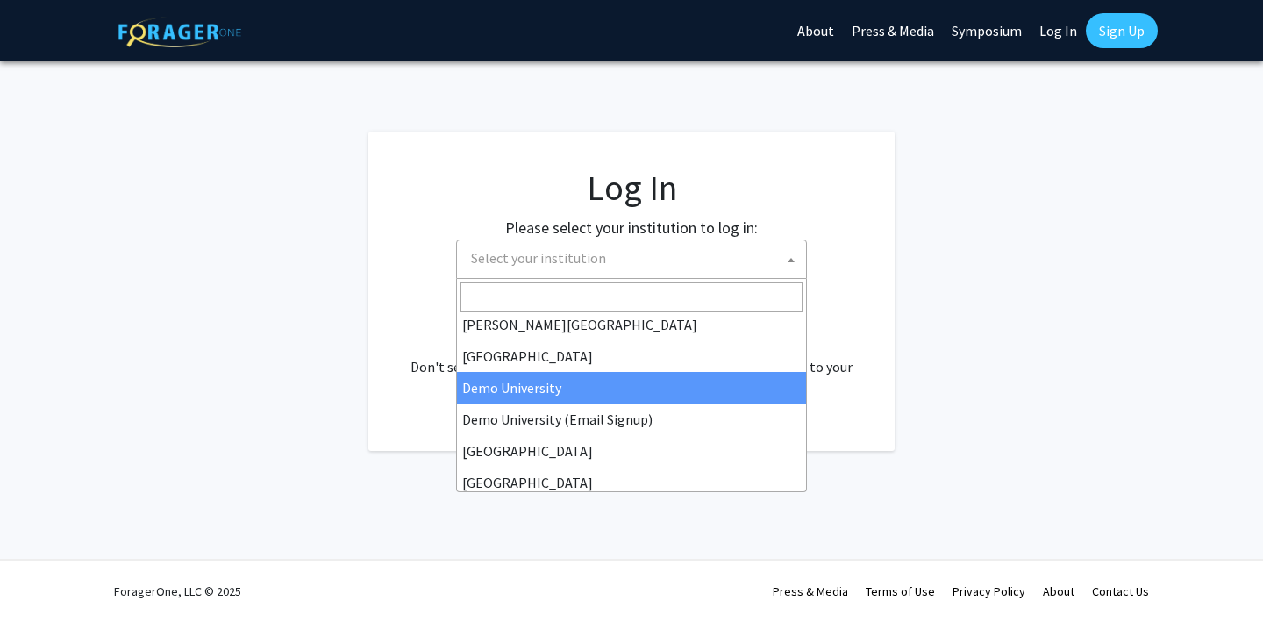
select select "8"
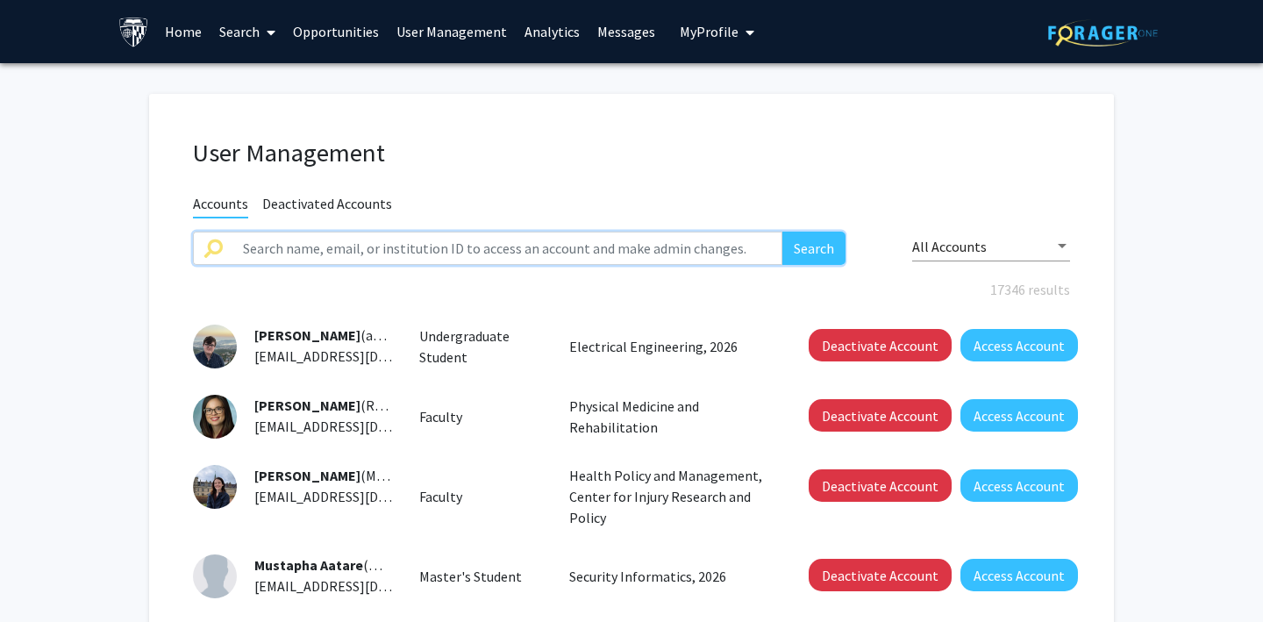
click at [445, 255] on input "text" at bounding box center [507, 248] width 550 height 33
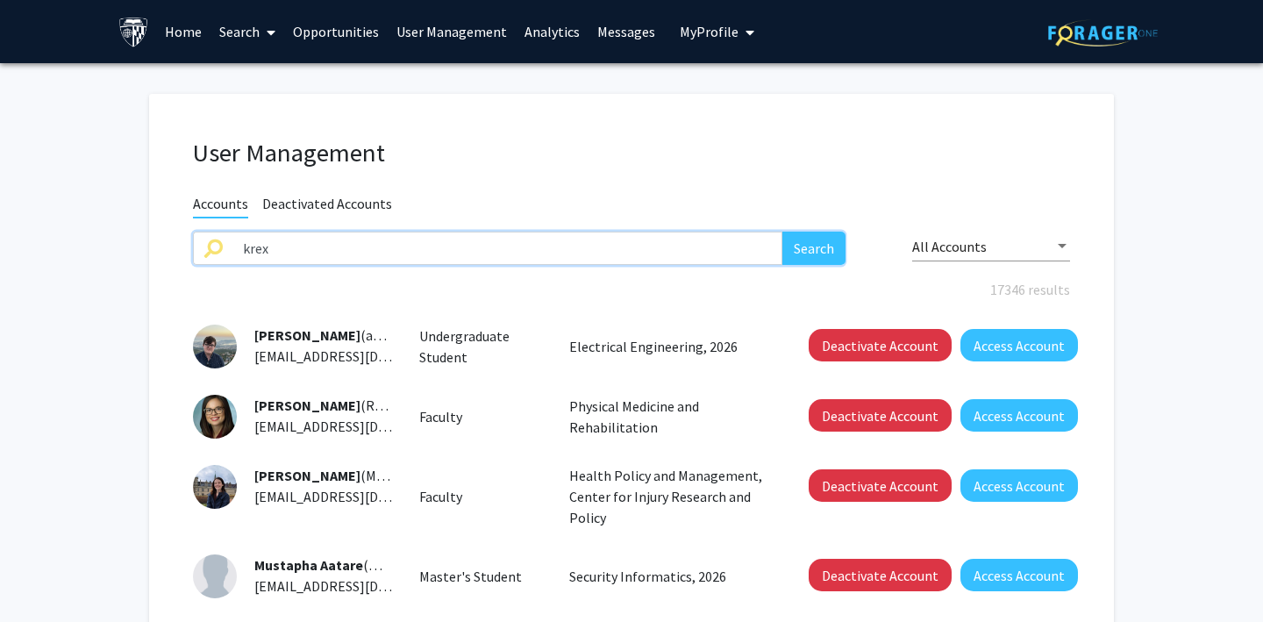
type input "krex"
click at [782, 232] on button "Search" at bounding box center [813, 248] width 63 height 33
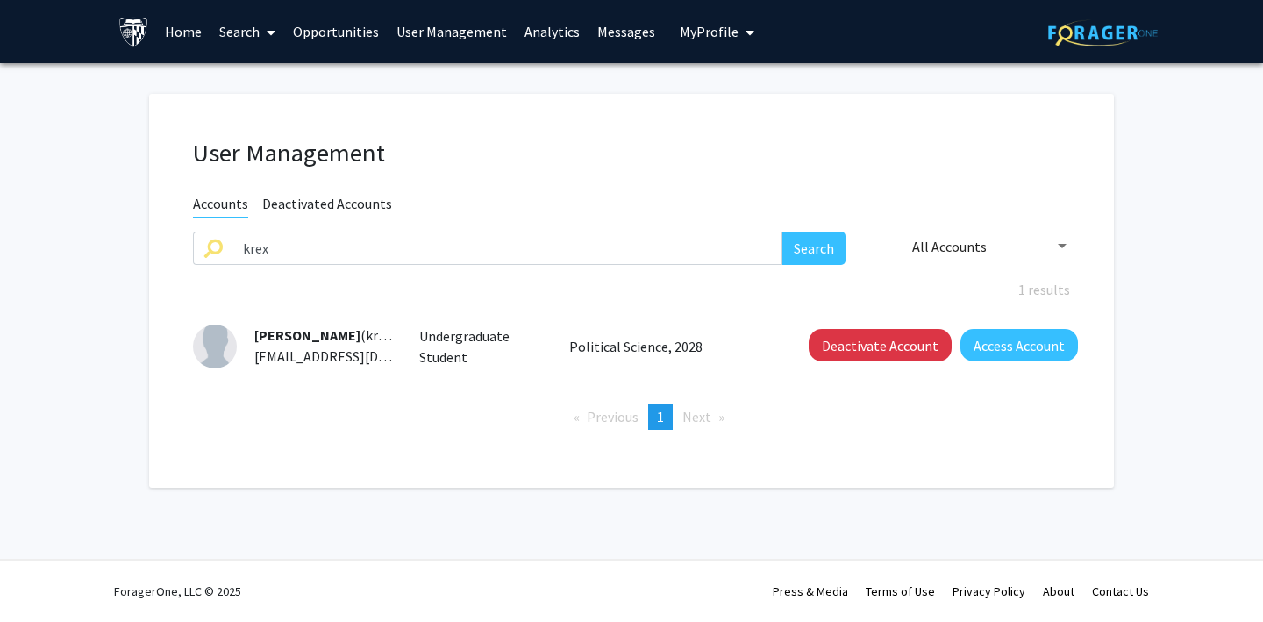
click at [716, 32] on span "My Profile" at bounding box center [709, 32] width 59 height 18
click at [1022, 339] on button "Access Account" at bounding box center [1020, 345] width 118 height 32
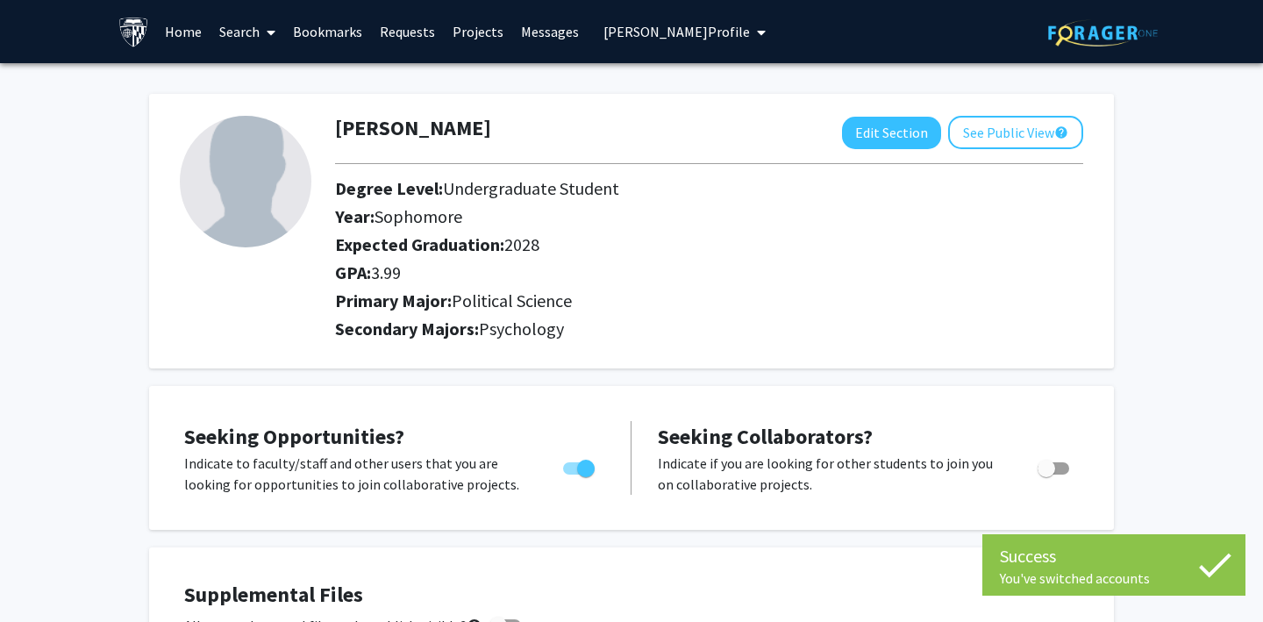
click at [405, 26] on link "Requests" at bounding box center [407, 31] width 73 height 61
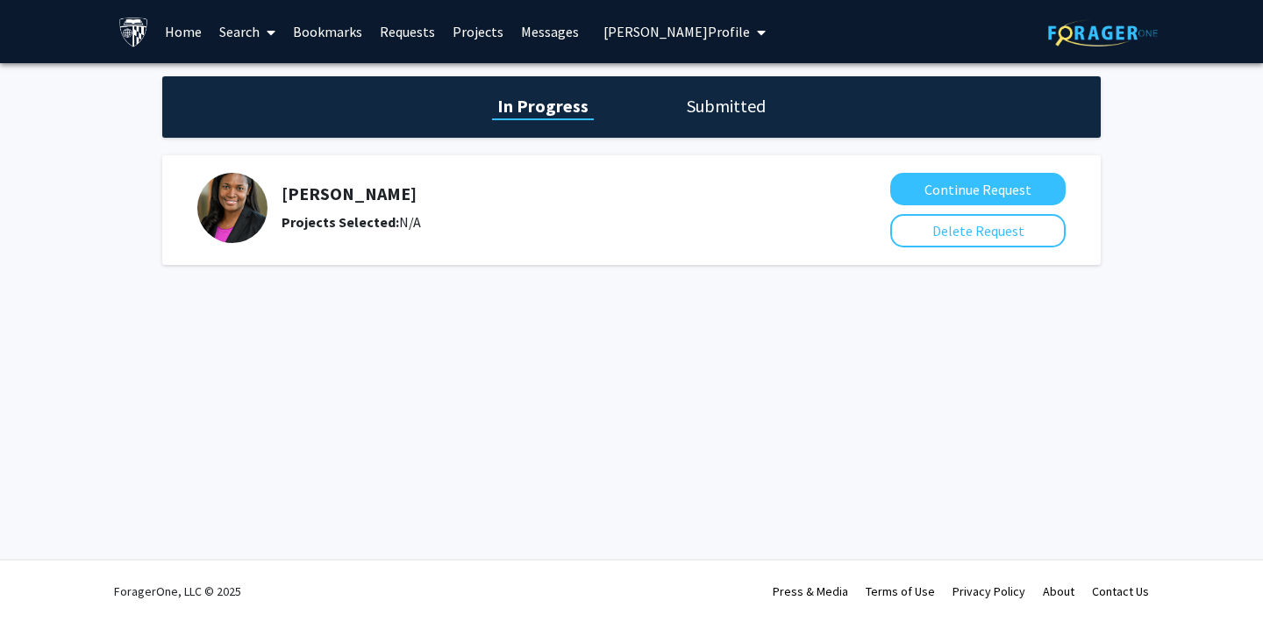
click at [740, 105] on h1 "Submitted" at bounding box center [726, 106] width 89 height 25
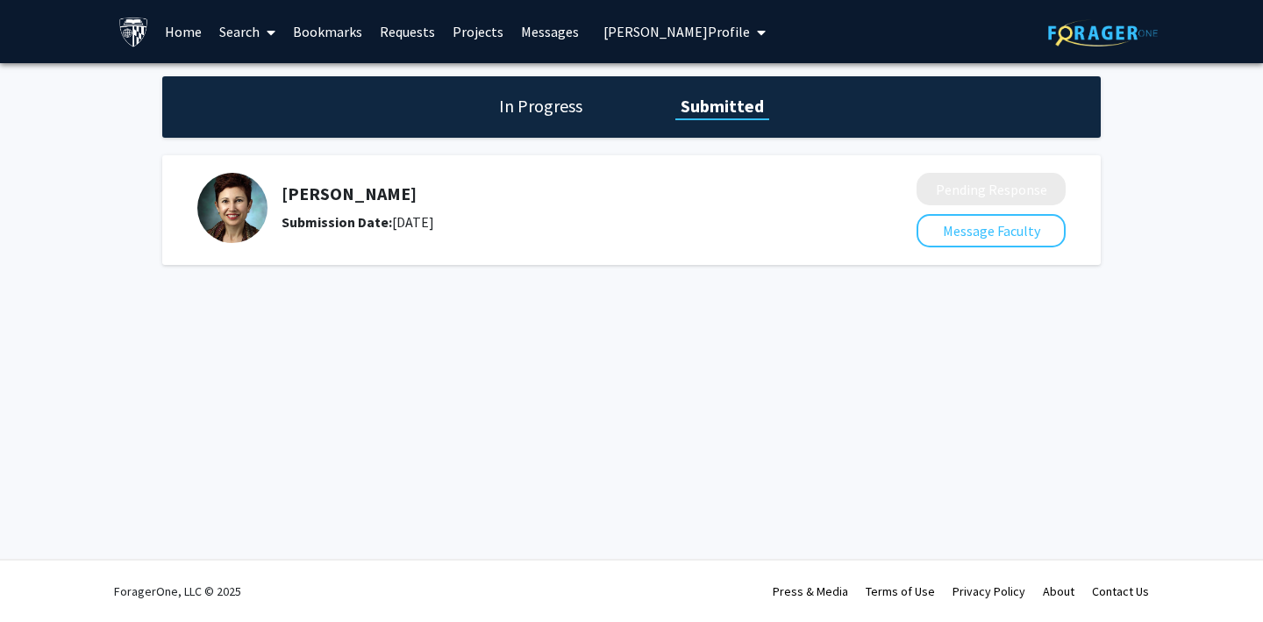
click at [540, 109] on h1 "In Progress" at bounding box center [541, 106] width 94 height 25
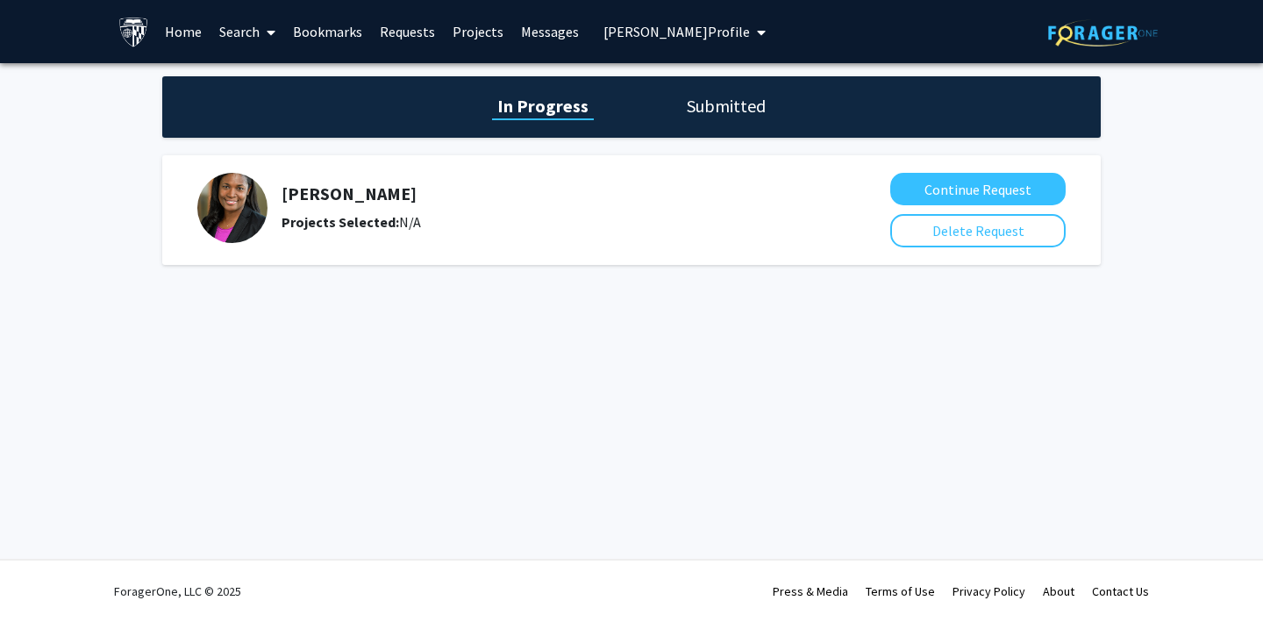
click at [342, 33] on link "Bookmarks" at bounding box center [327, 31] width 87 height 61
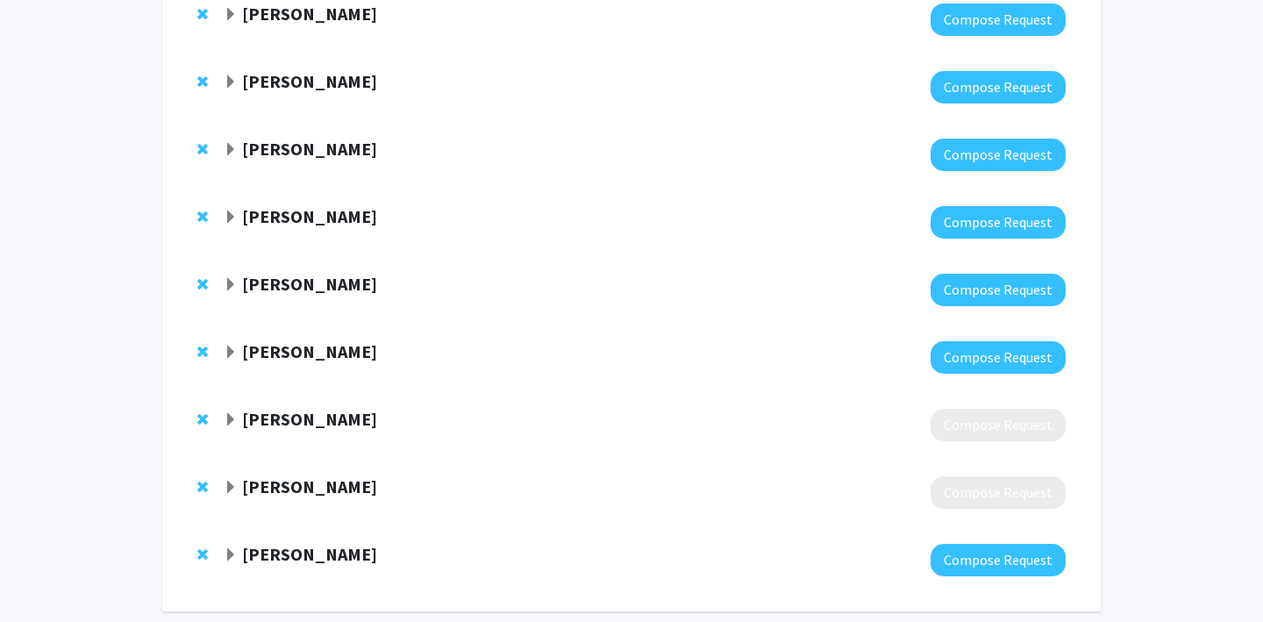
scroll to position [625, 0]
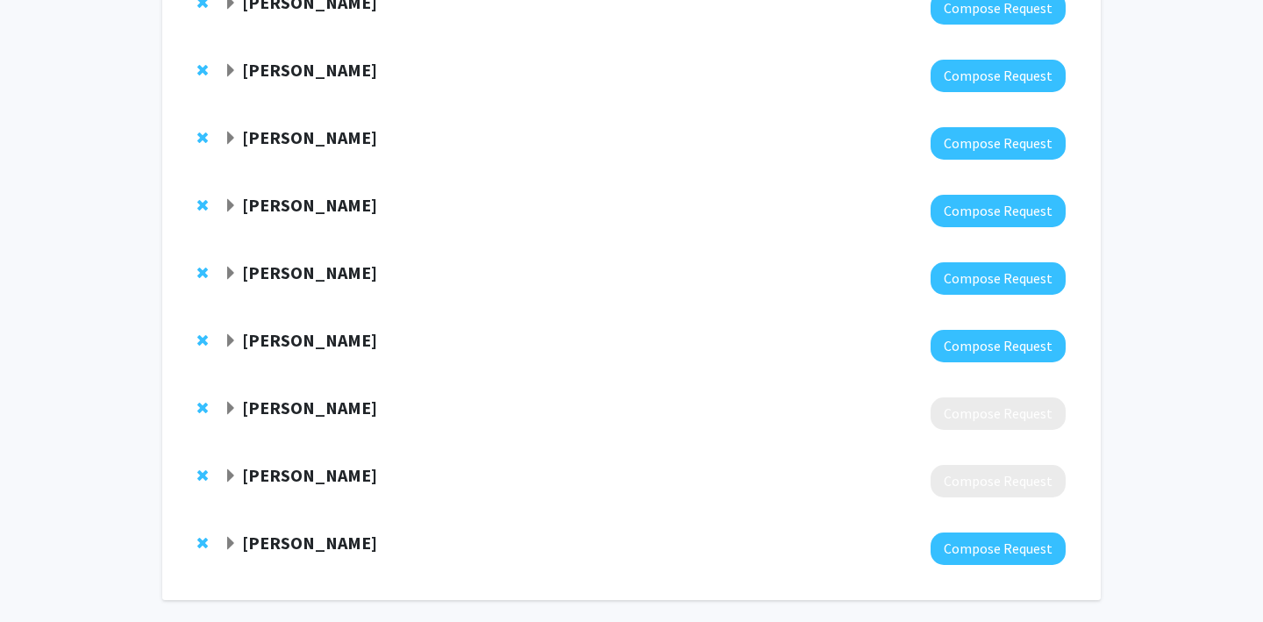
click at [232, 469] on span "Expand Chaz Firestone Bookmark" at bounding box center [231, 476] width 14 height 14
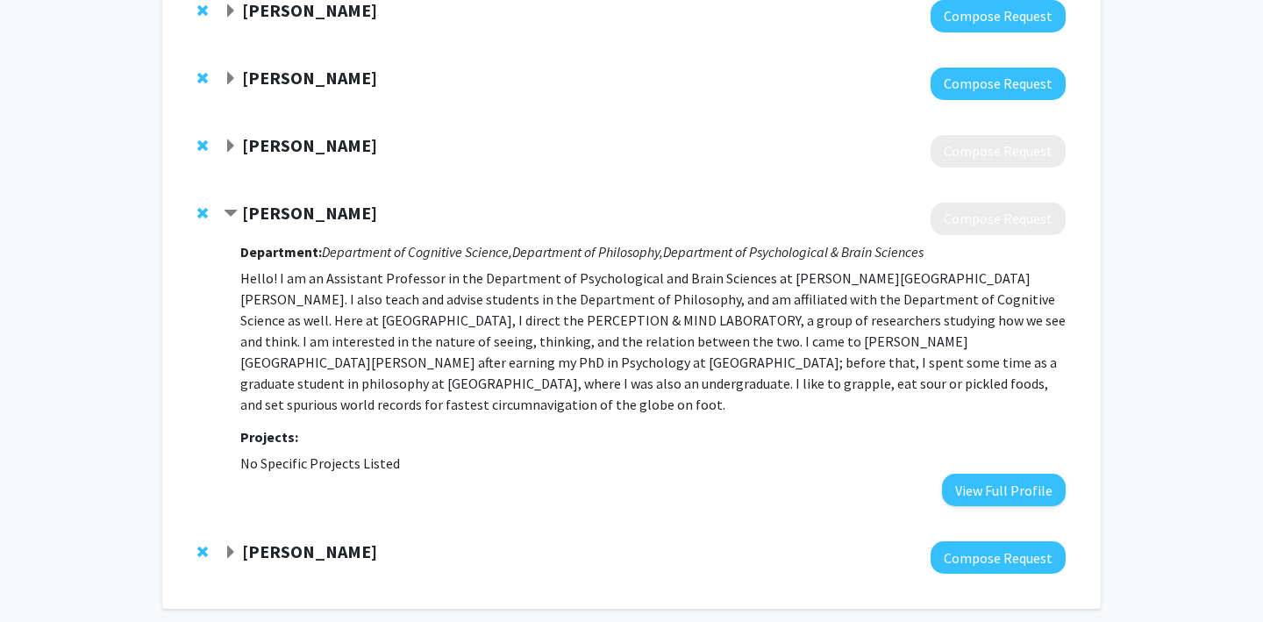
scroll to position [892, 0]
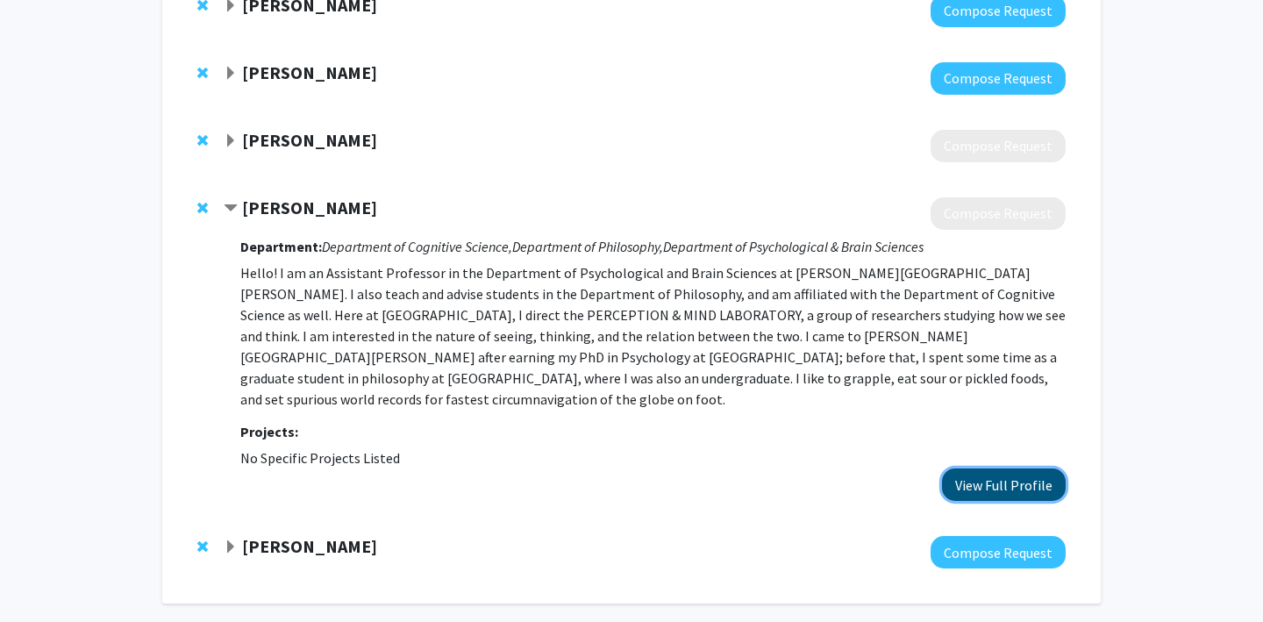
click at [972, 470] on button "View Full Profile" at bounding box center [1004, 484] width 124 height 32
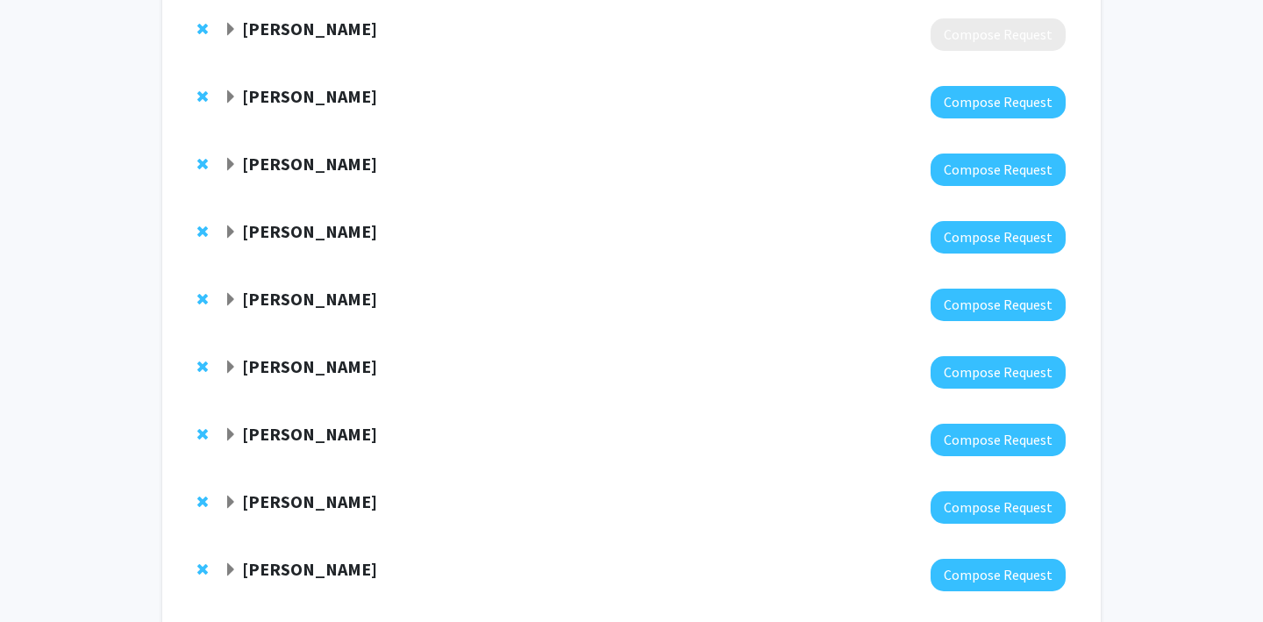
scroll to position [259, 0]
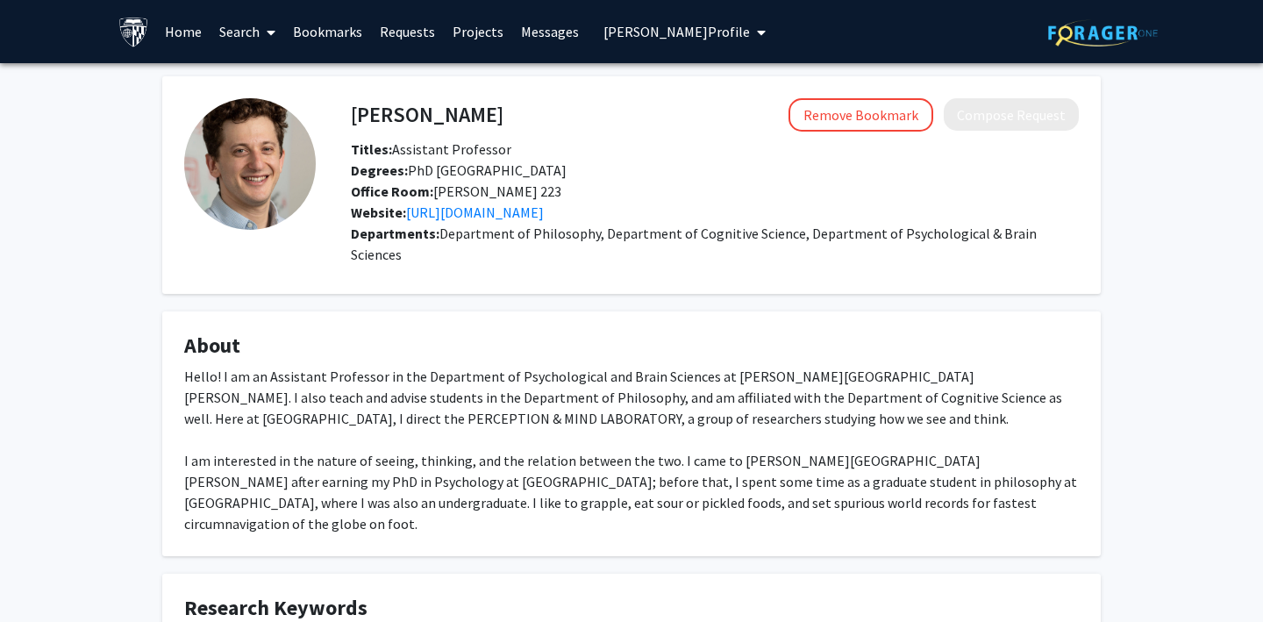
click at [329, 34] on link "Bookmarks" at bounding box center [327, 31] width 87 height 61
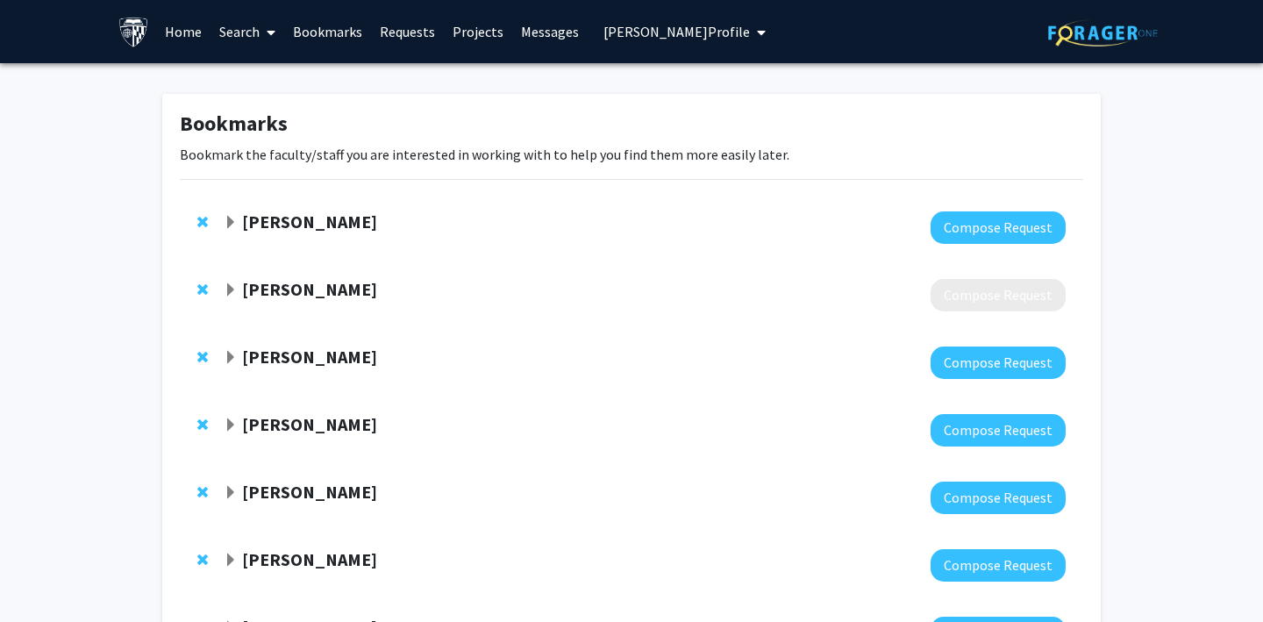
click at [406, 31] on link "Requests" at bounding box center [407, 31] width 73 height 61
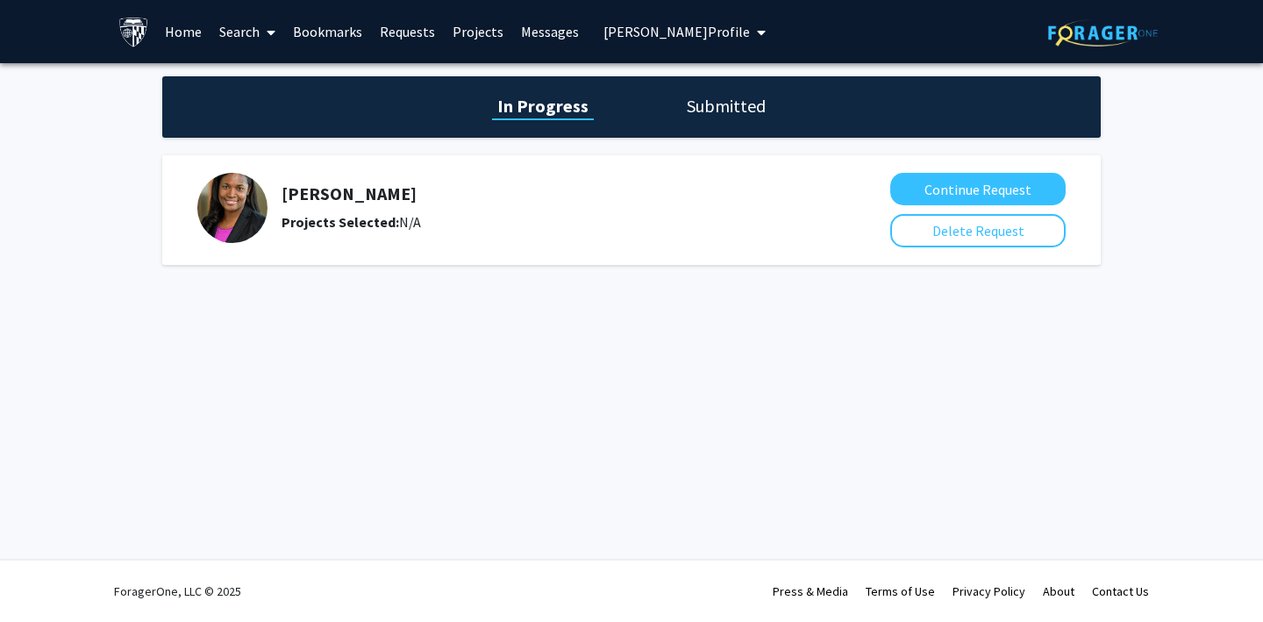
click at [700, 103] on h1 "Submitted" at bounding box center [726, 106] width 89 height 25
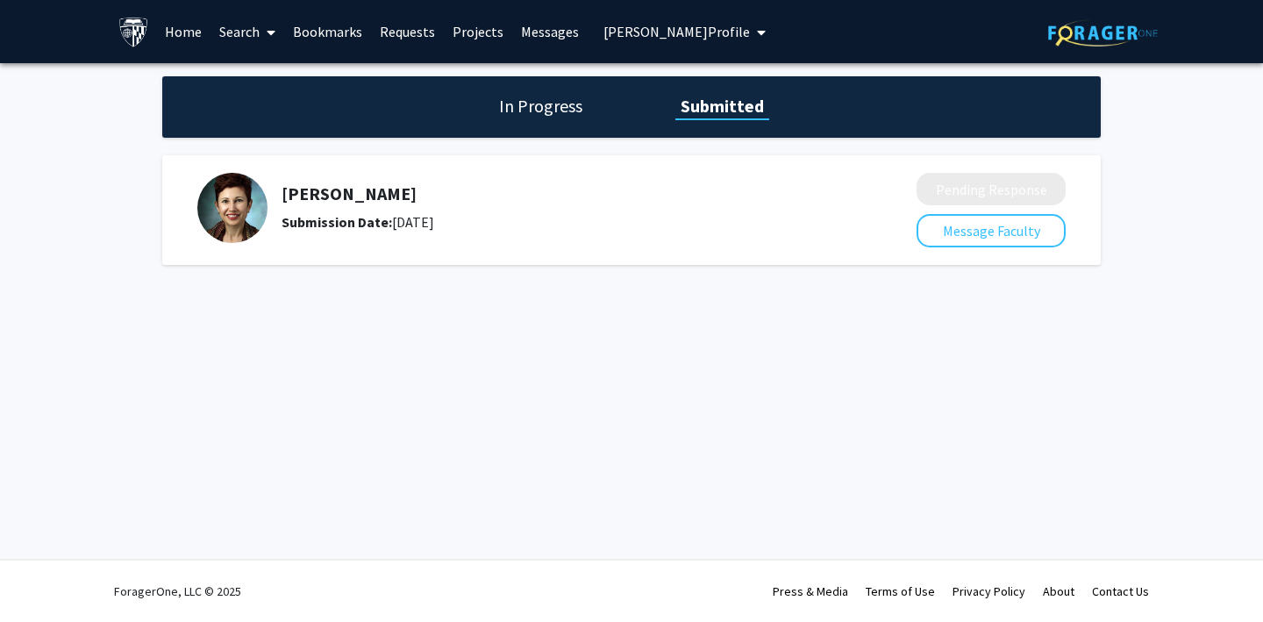
click at [549, 108] on h1 "In Progress" at bounding box center [541, 106] width 94 height 25
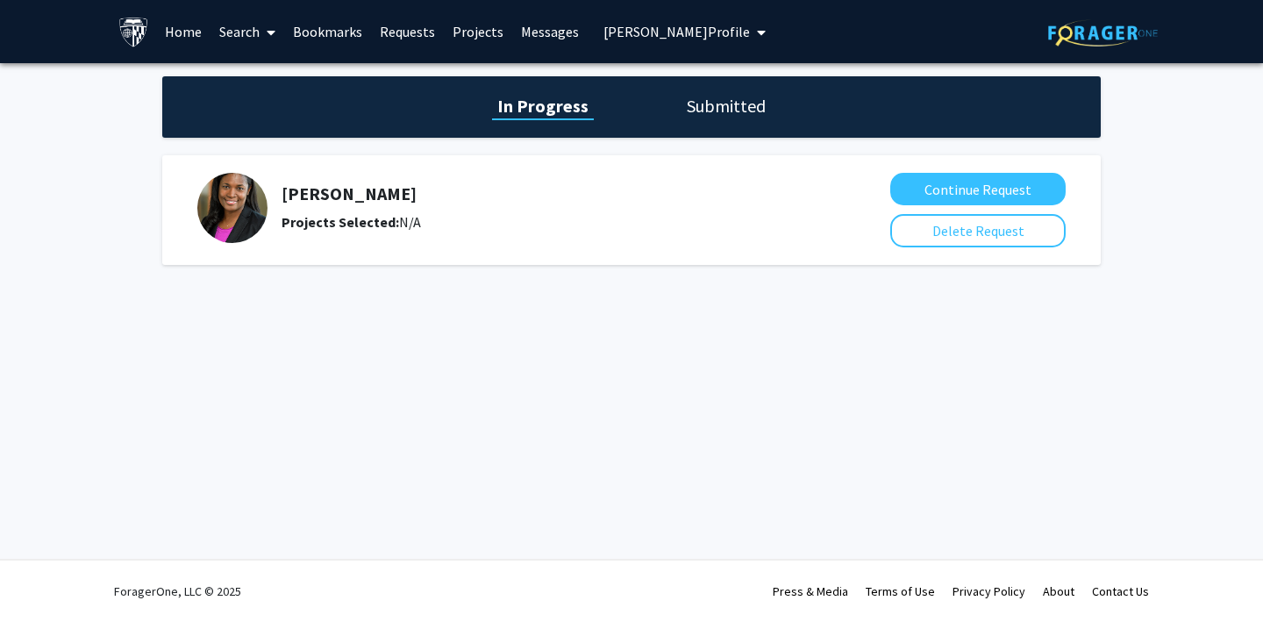
click at [729, 104] on h1 "Submitted" at bounding box center [726, 106] width 89 height 25
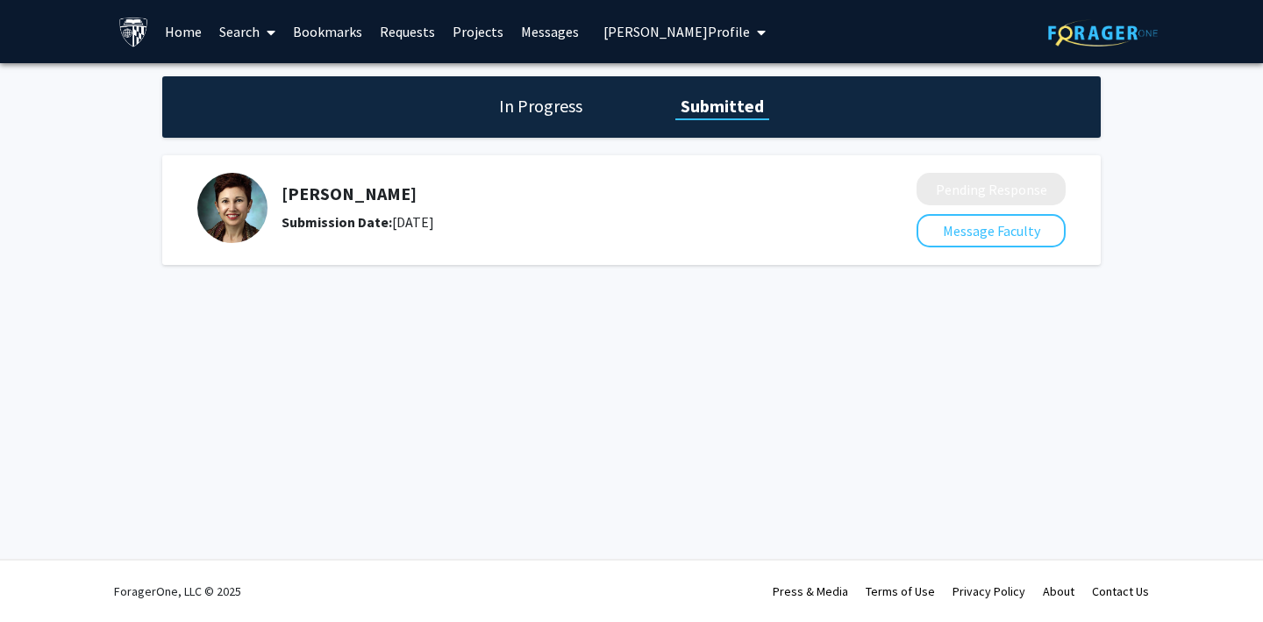
click at [529, 108] on h1 "In Progress" at bounding box center [541, 106] width 94 height 25
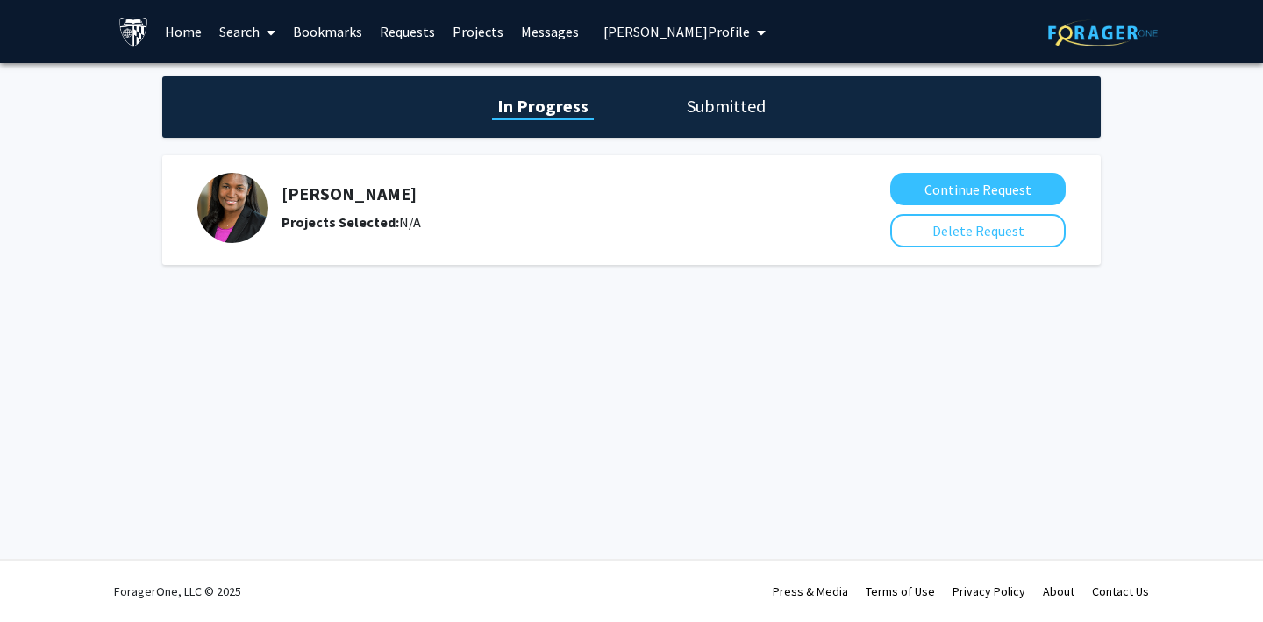
click at [714, 111] on h1 "Submitted" at bounding box center [726, 106] width 89 height 25
